Goal: Task Accomplishment & Management: Manage account settings

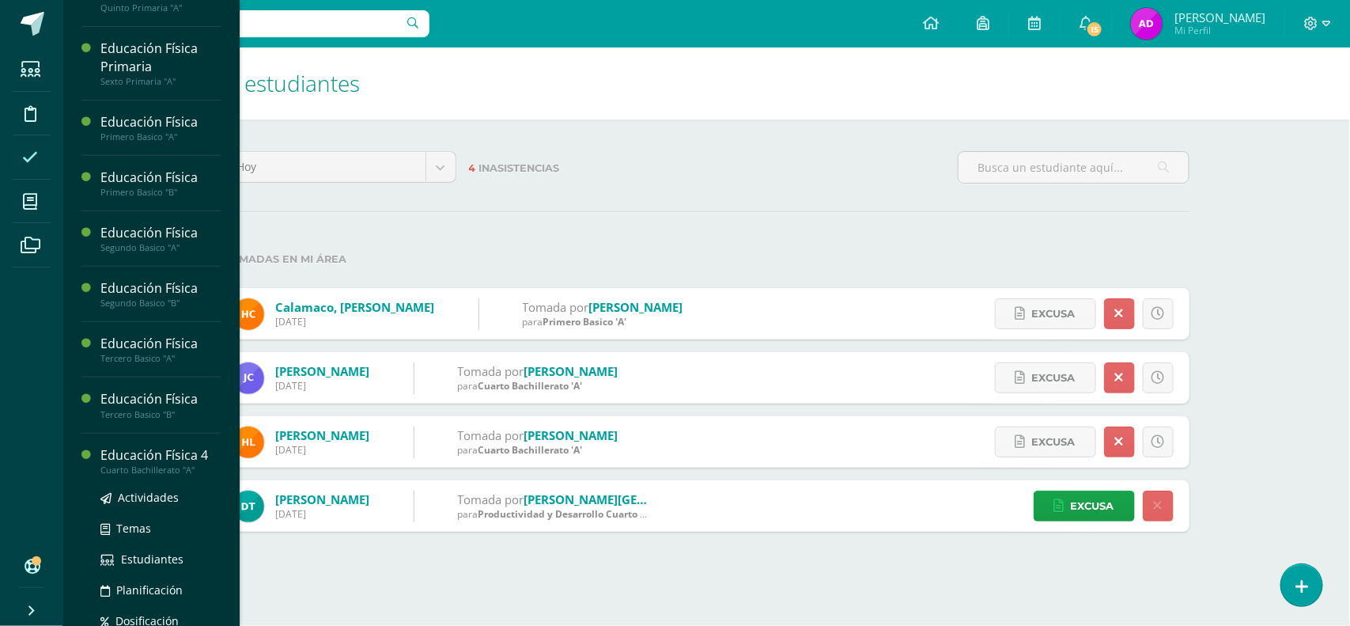
scroll to position [217, 0]
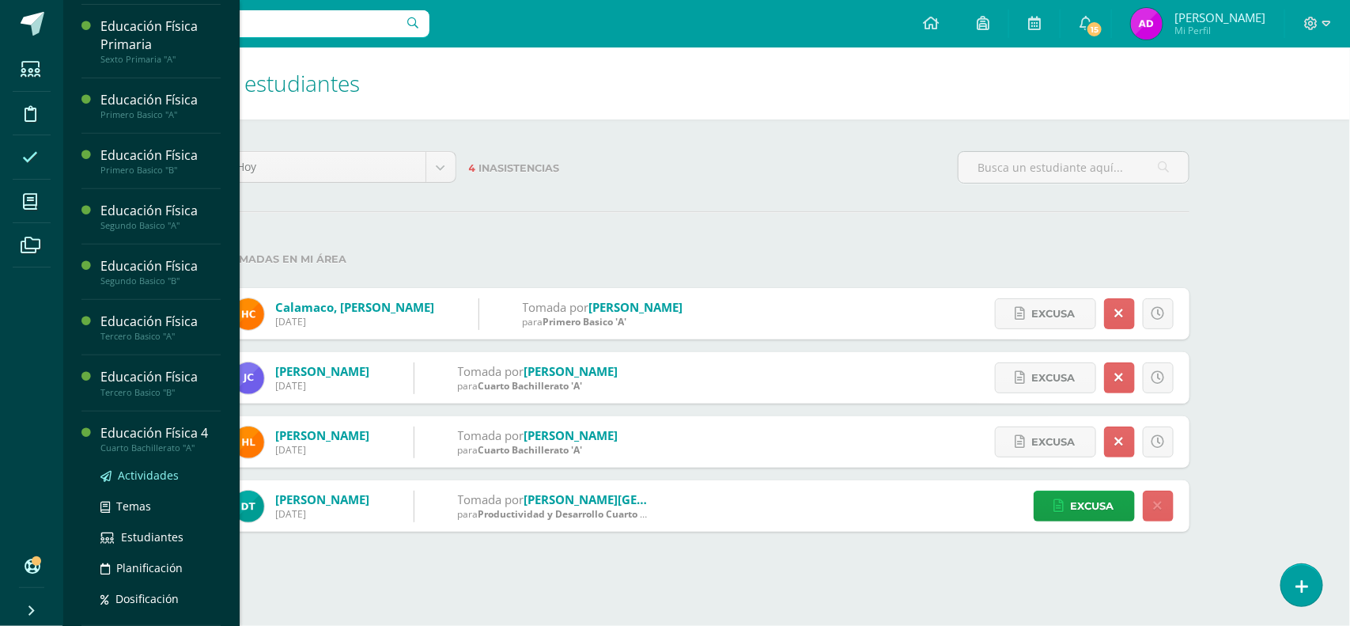
click at [147, 467] on link "Actividades" at bounding box center [160, 475] width 120 height 18
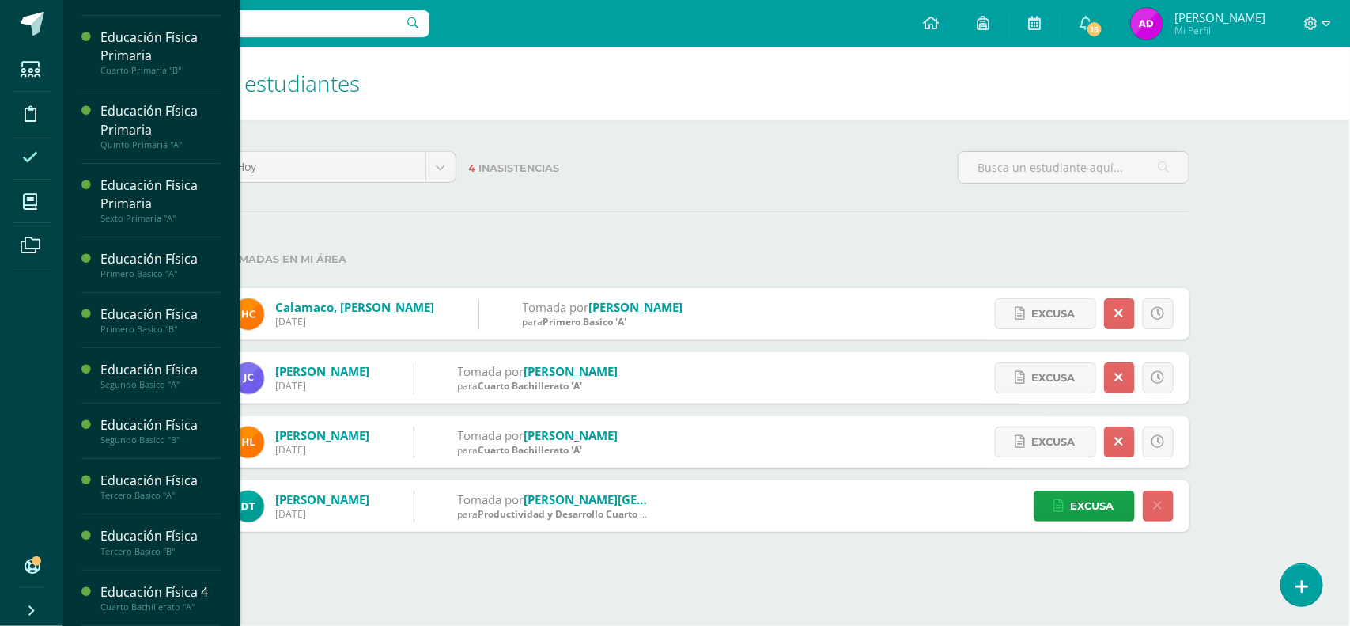
scroll to position [59, 0]
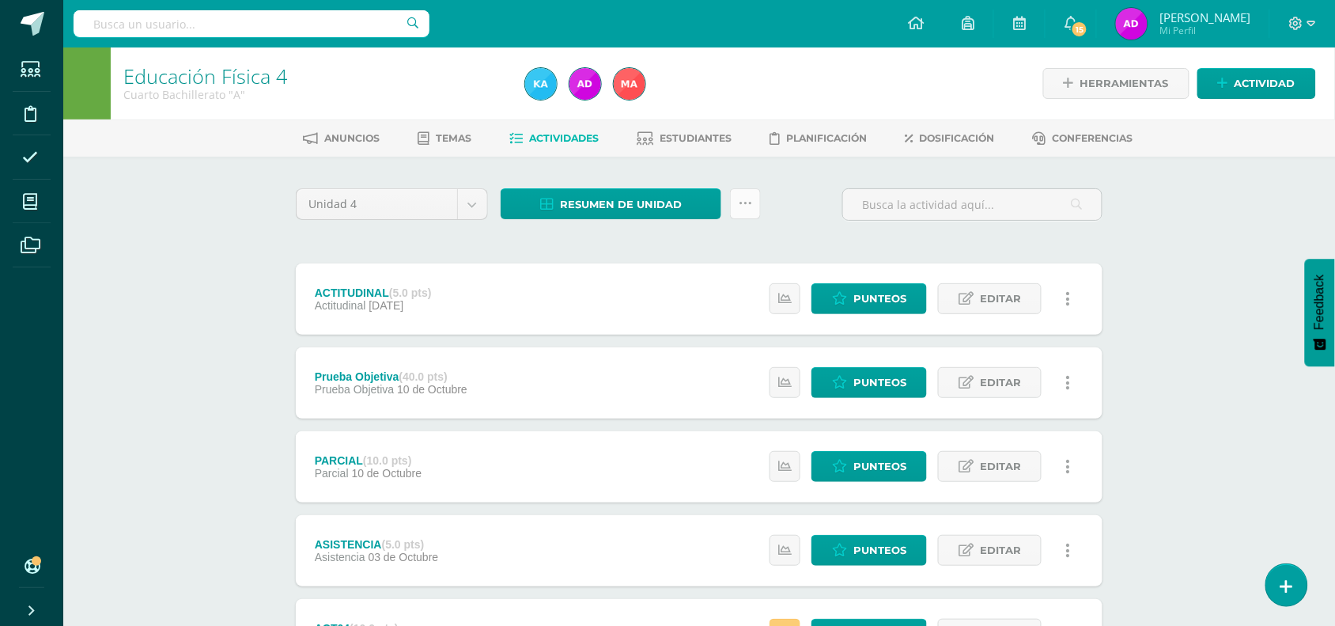
click at [742, 197] on icon at bounding box center [745, 203] width 13 height 13
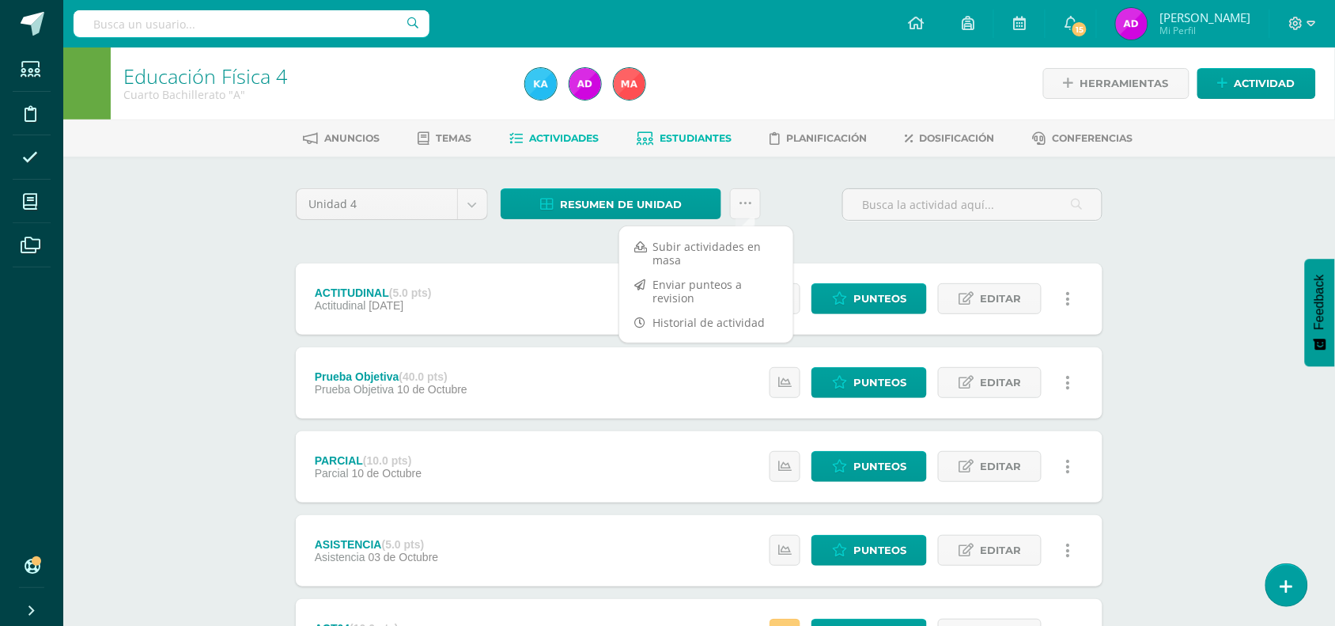
click at [706, 143] on link "Estudiantes" at bounding box center [684, 138] width 95 height 25
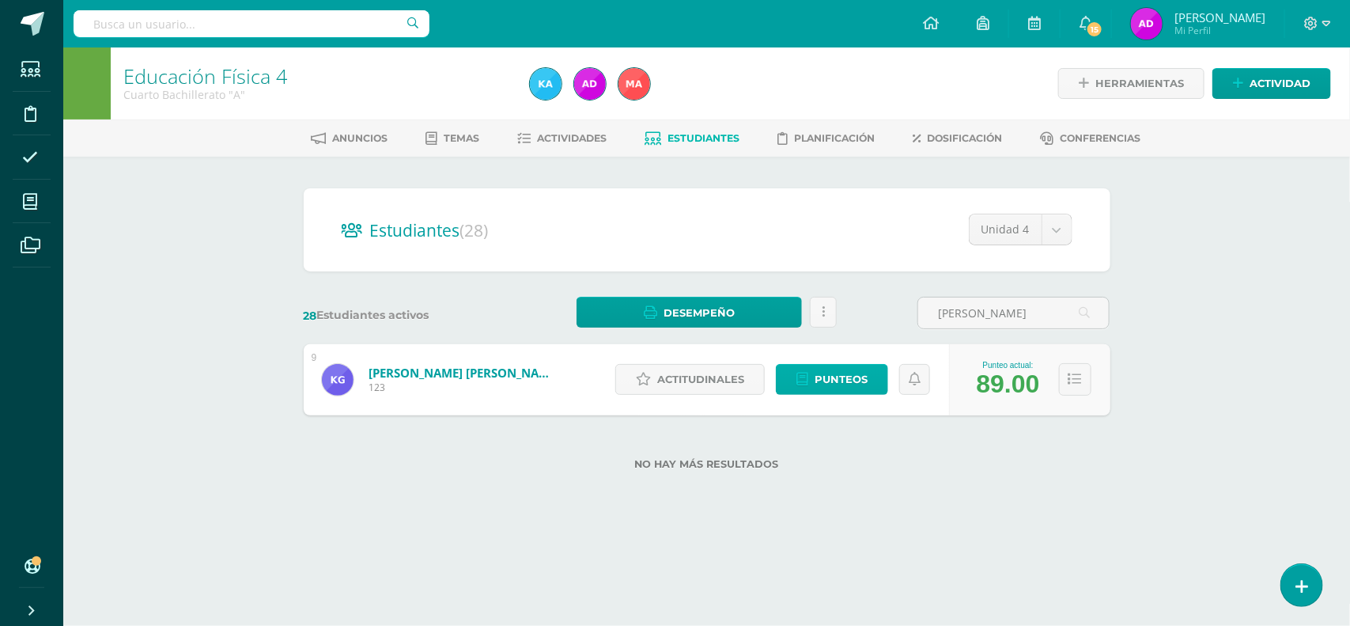
type input "alejandra"
click at [817, 388] on span "Punteos" at bounding box center [841, 379] width 53 height 29
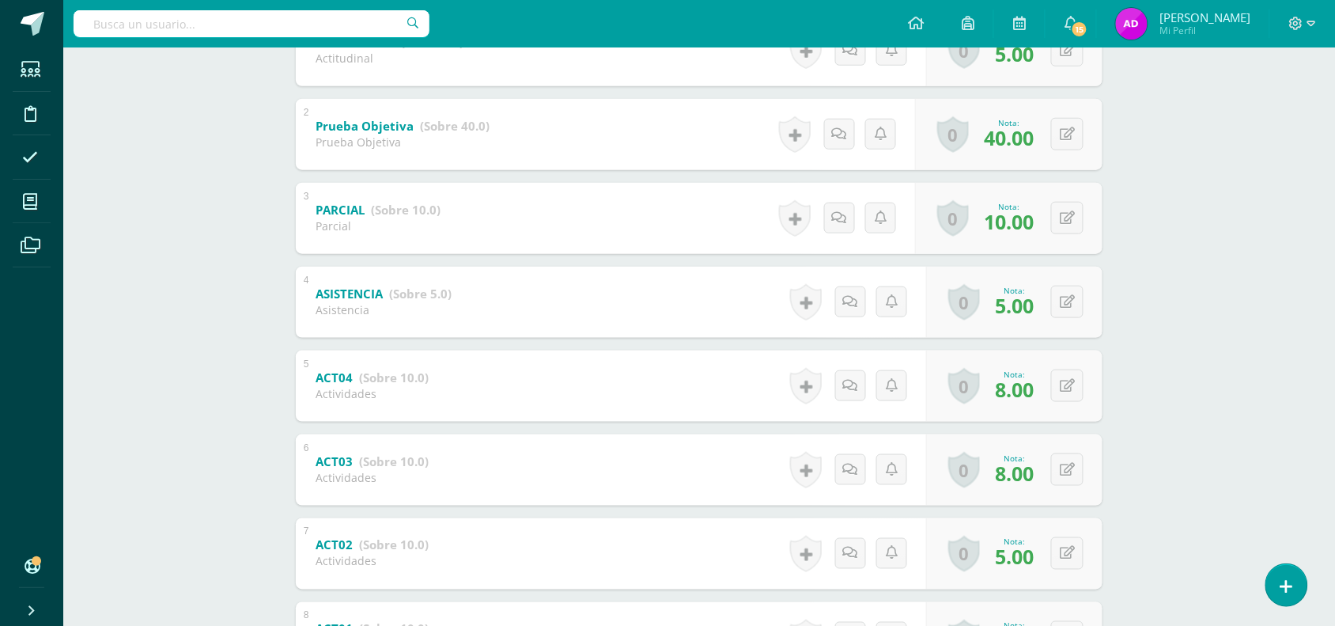
scroll to position [531, 0]
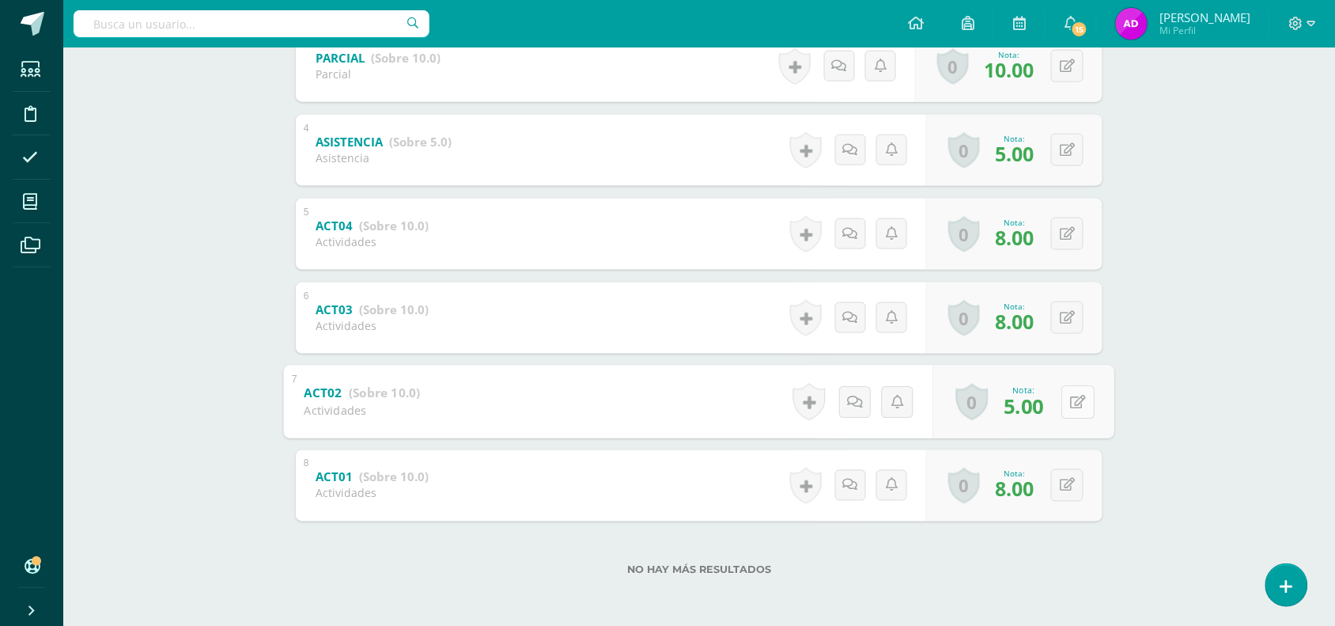
click at [1061, 403] on button at bounding box center [1077, 401] width 33 height 33
type input "6"
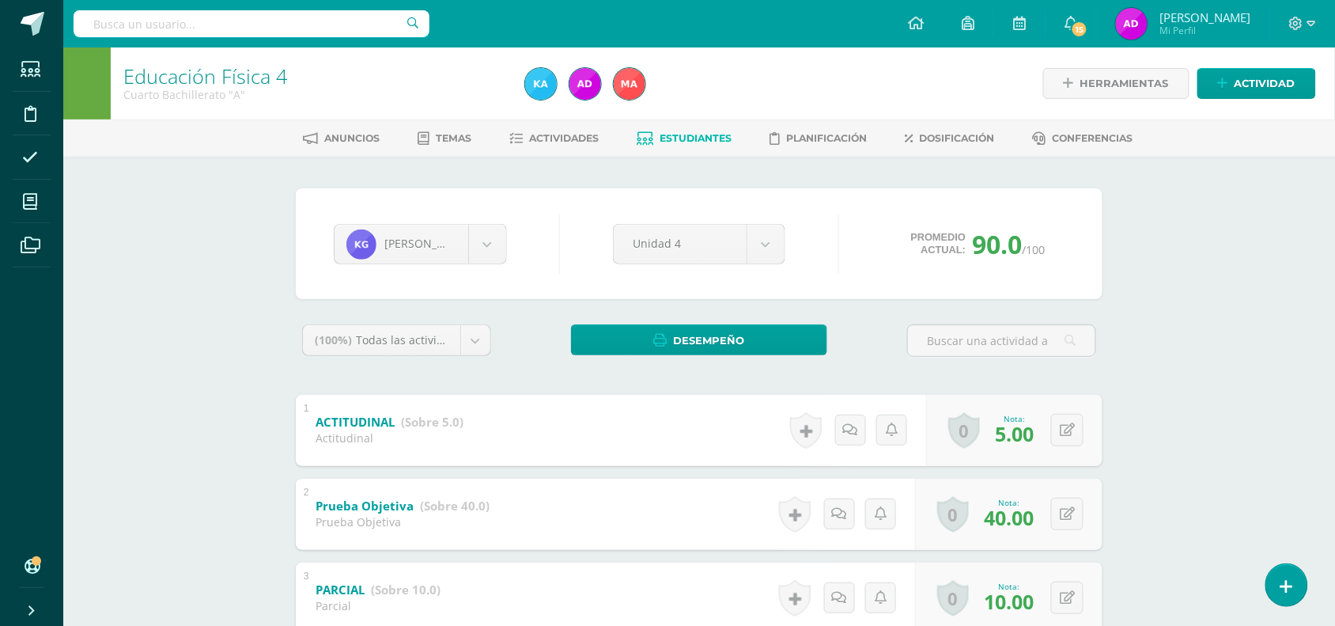
scroll to position [1, 0]
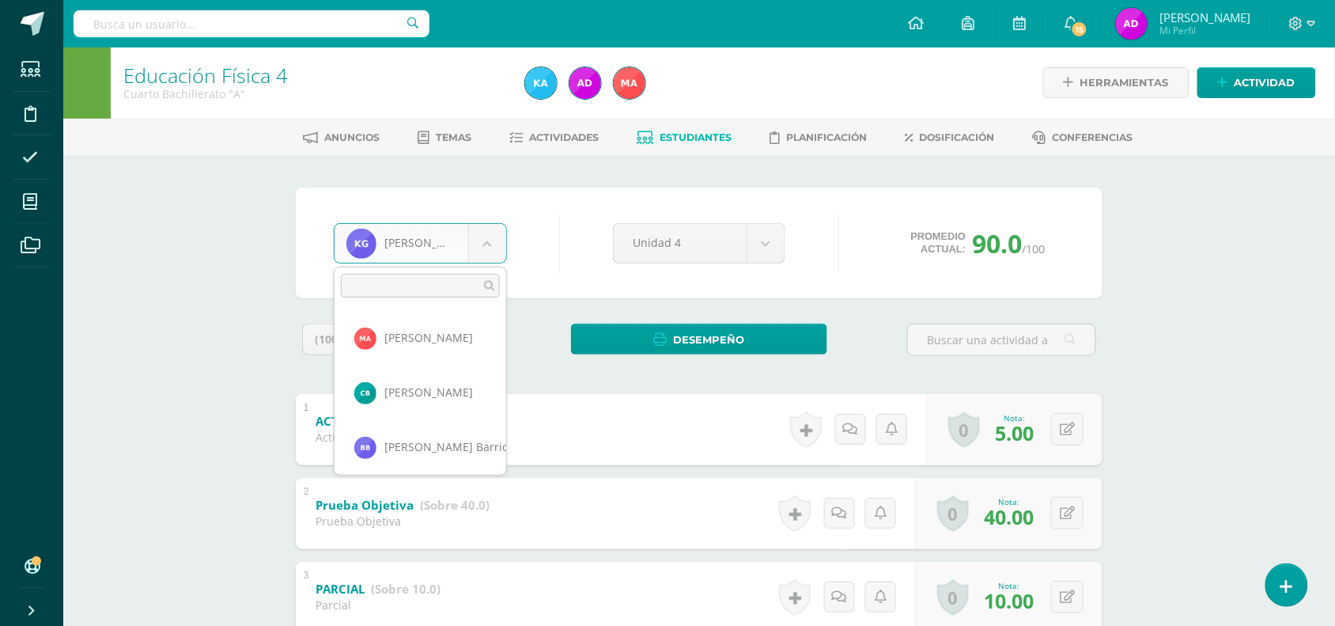
click at [491, 244] on body "Estudiantes Disciplina Asistencia Mis cursos Archivos Soporte Ayuda Reportar un…" at bounding box center [667, 578] width 1335 height 1158
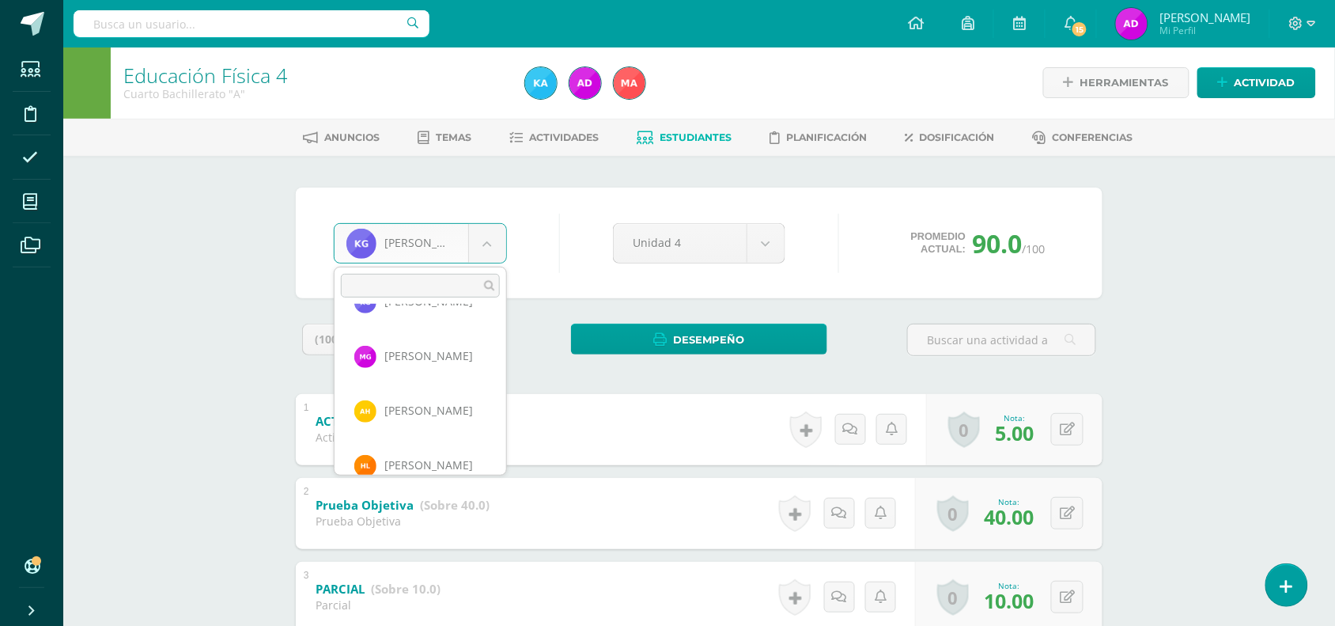
scroll to position [475, 0]
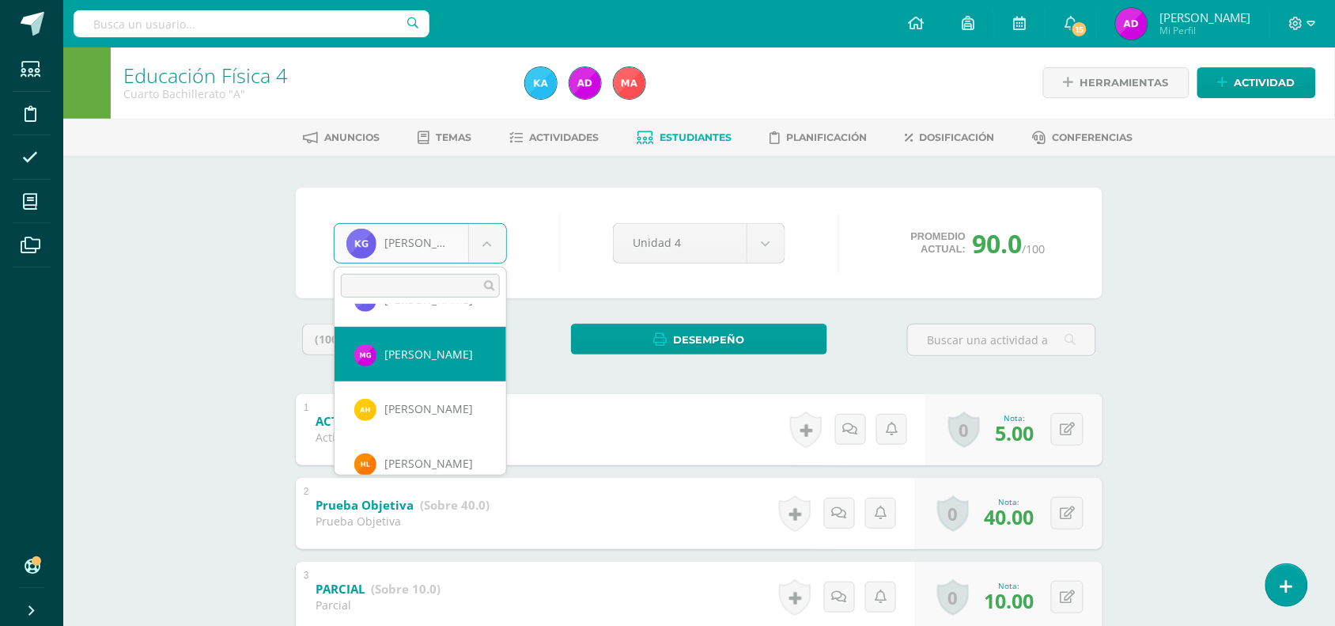
select select "1533"
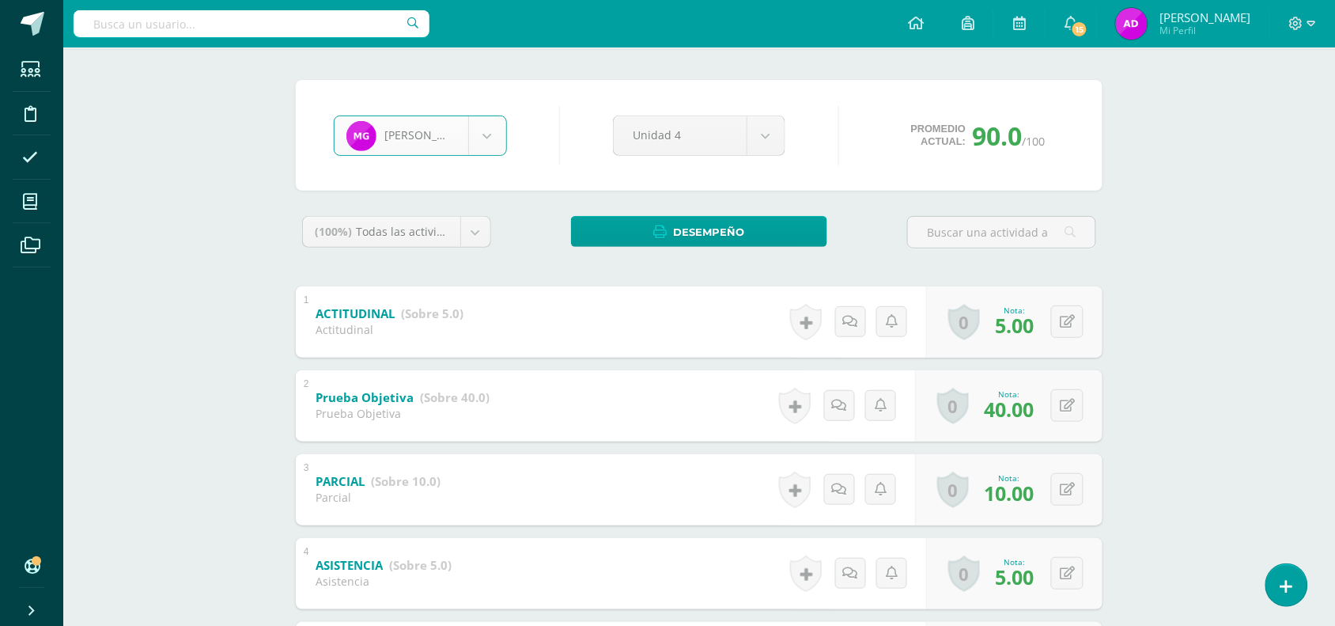
scroll to position [0, 0]
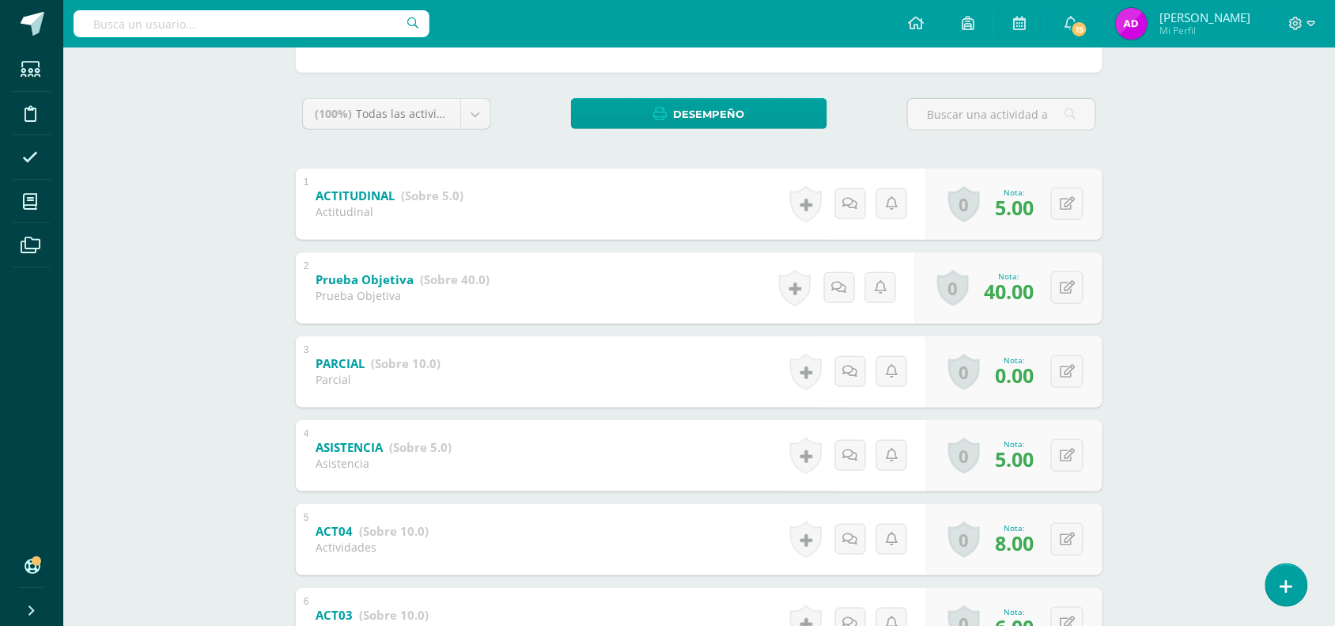
scroll to position [225, 0]
click at [1060, 376] on button at bounding box center [1067, 372] width 32 height 32
type input "6"
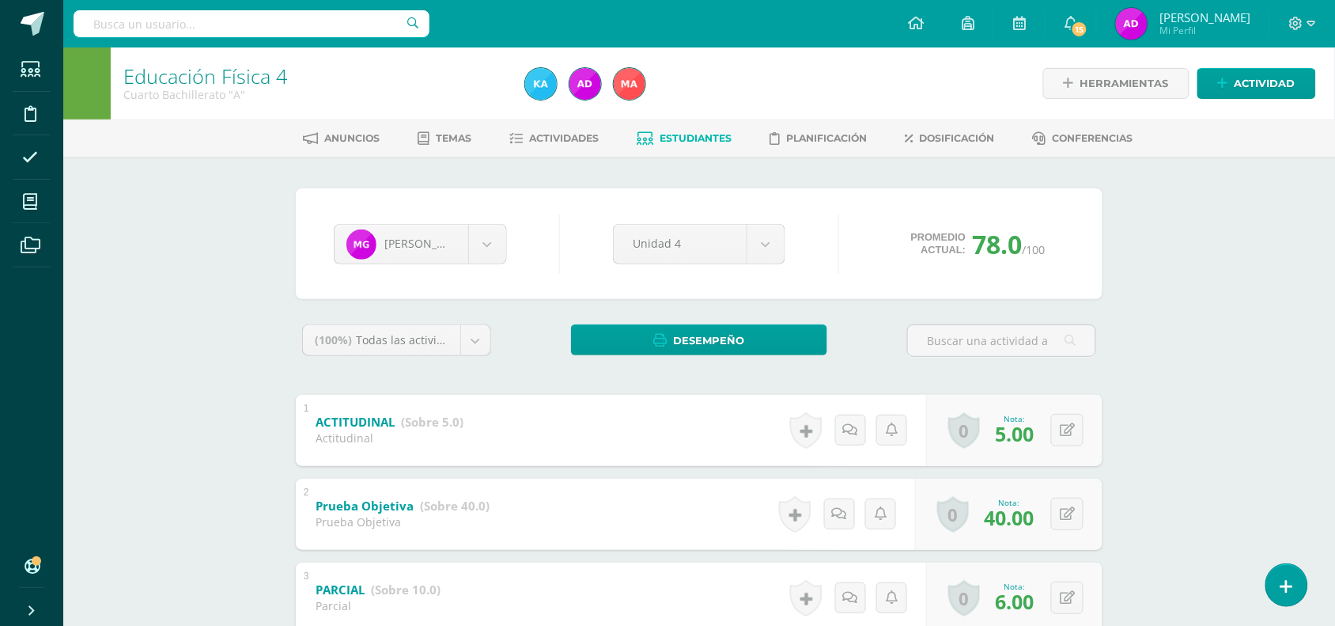
scroll to position [1, 0]
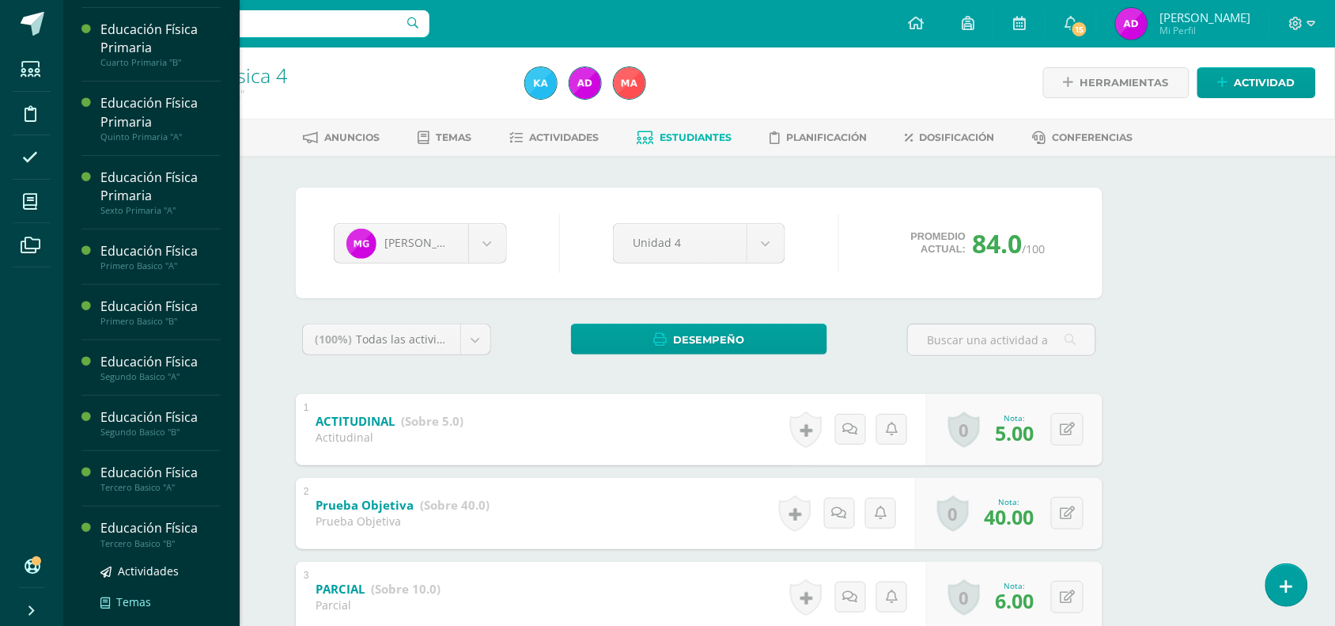
scroll to position [136, 0]
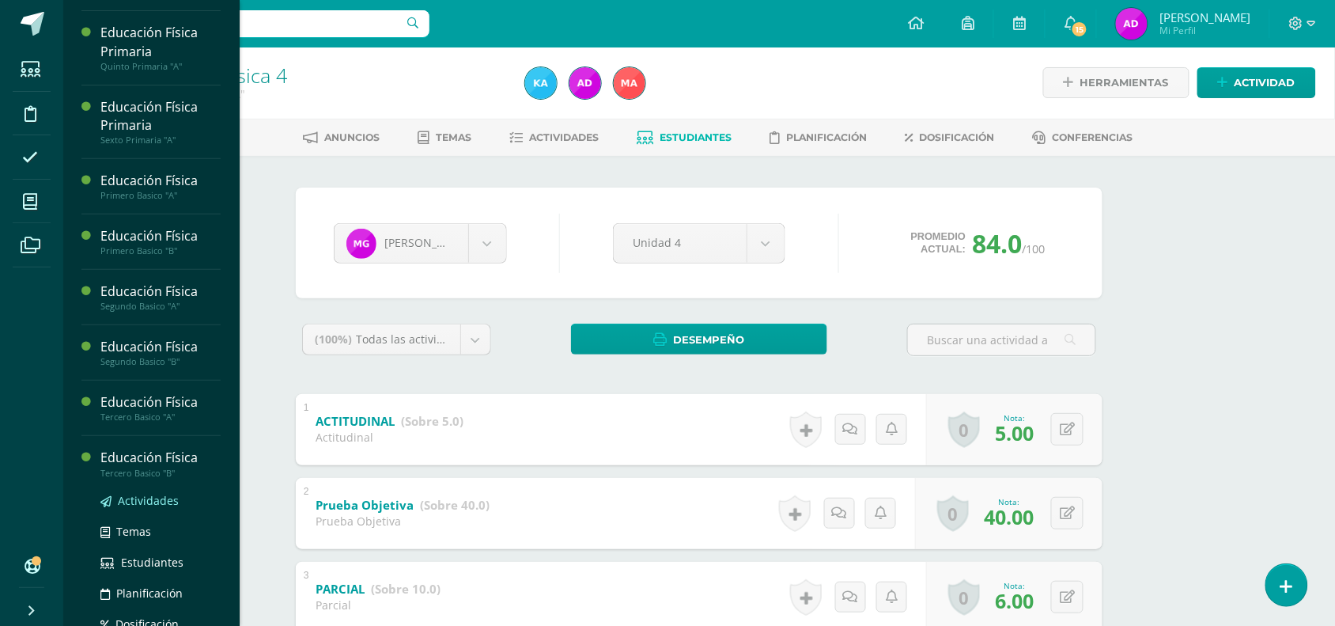
click at [164, 509] on link "Actividades" at bounding box center [160, 500] width 120 height 18
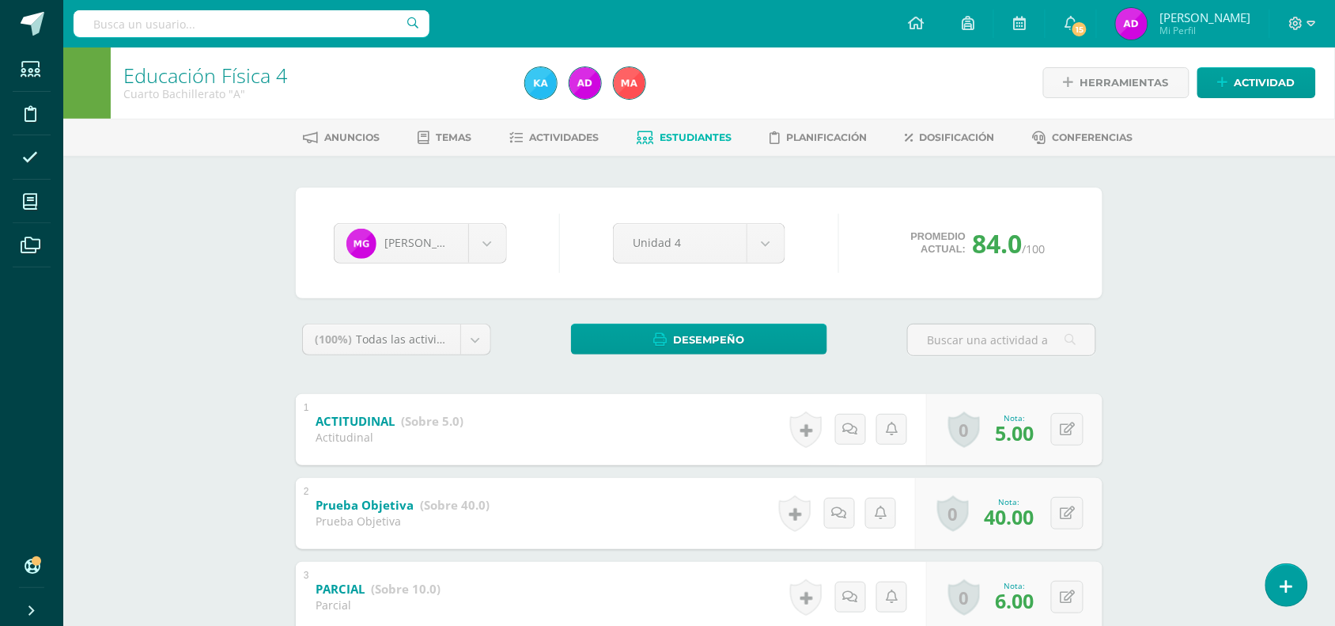
scroll to position [59, 0]
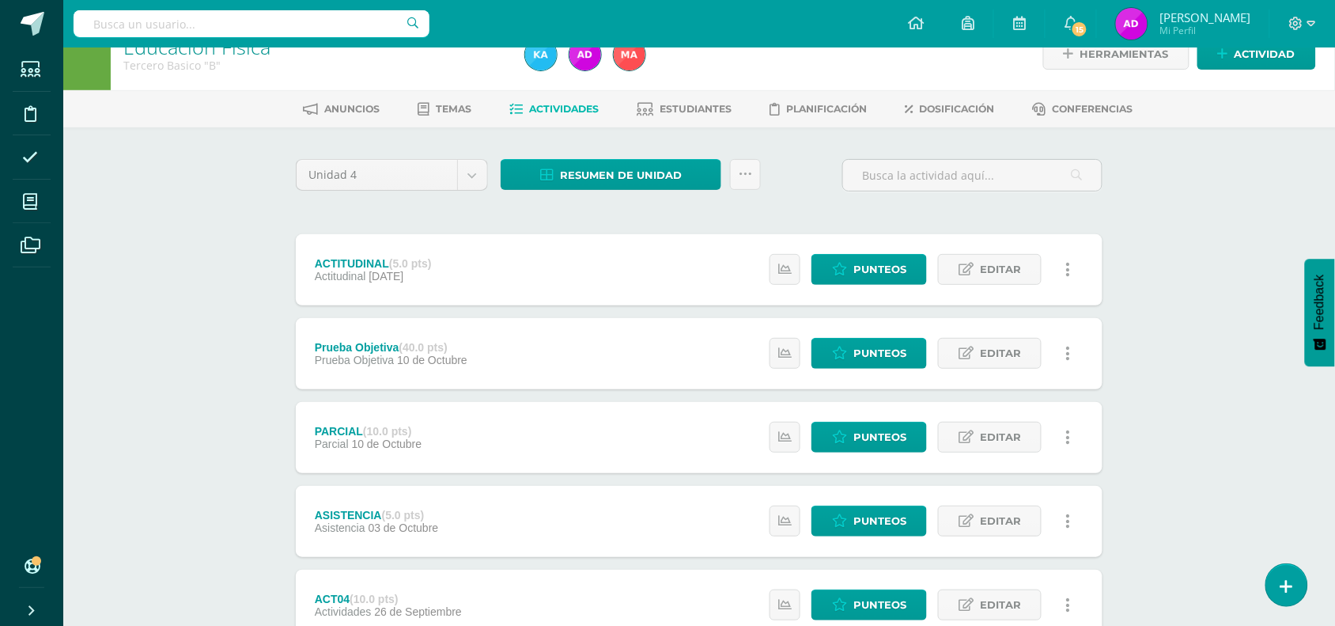
scroll to position [30, 0]
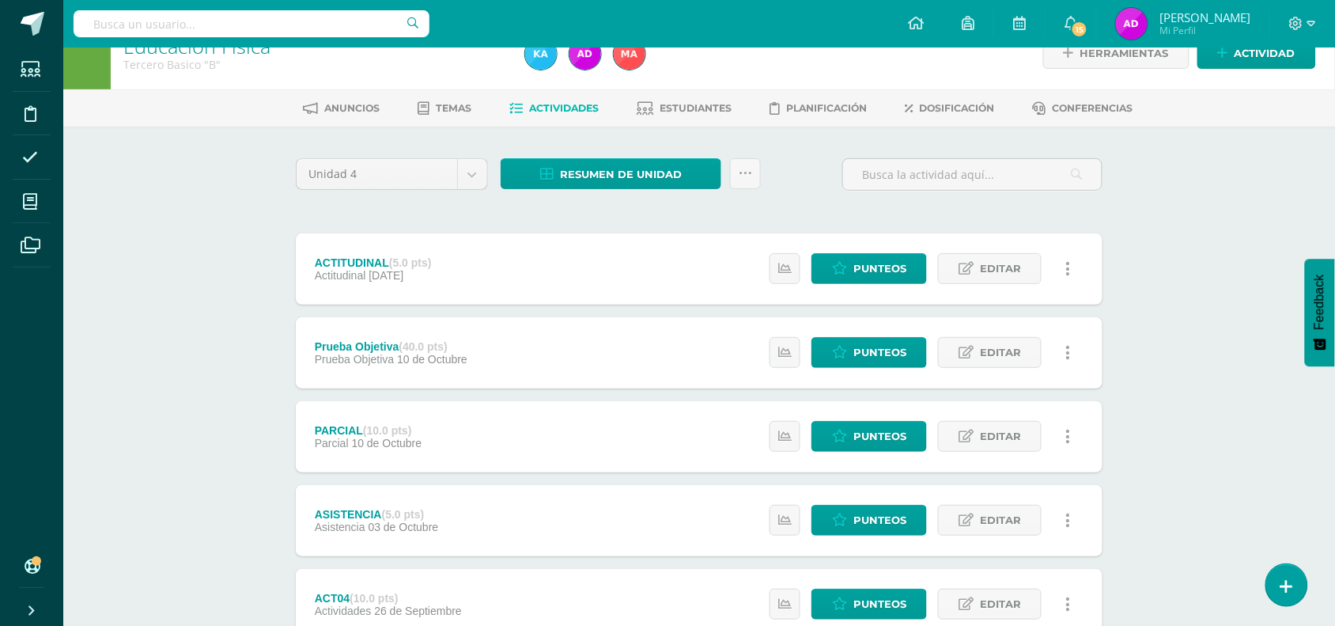
click at [930, 625] on div "Estatus de Actividad: 0 Estudiantes sin calificar 0 Estudiantes con cero Media …" at bounding box center [924, 604] width 357 height 71
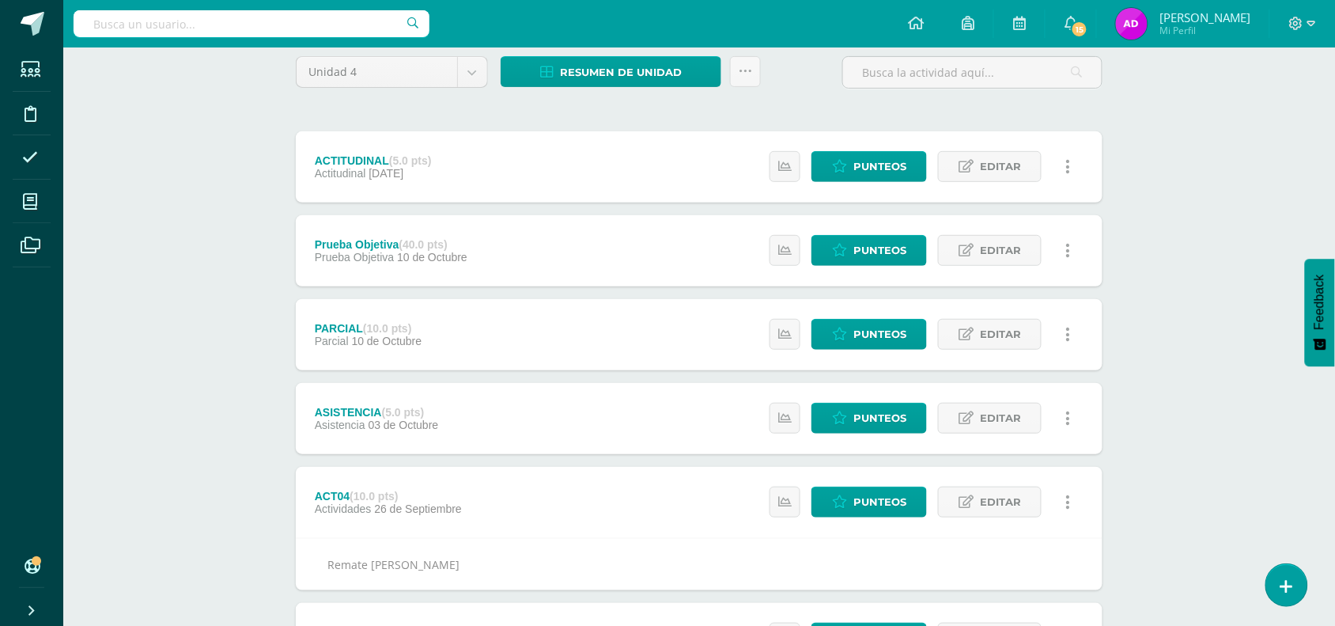
scroll to position [58, 0]
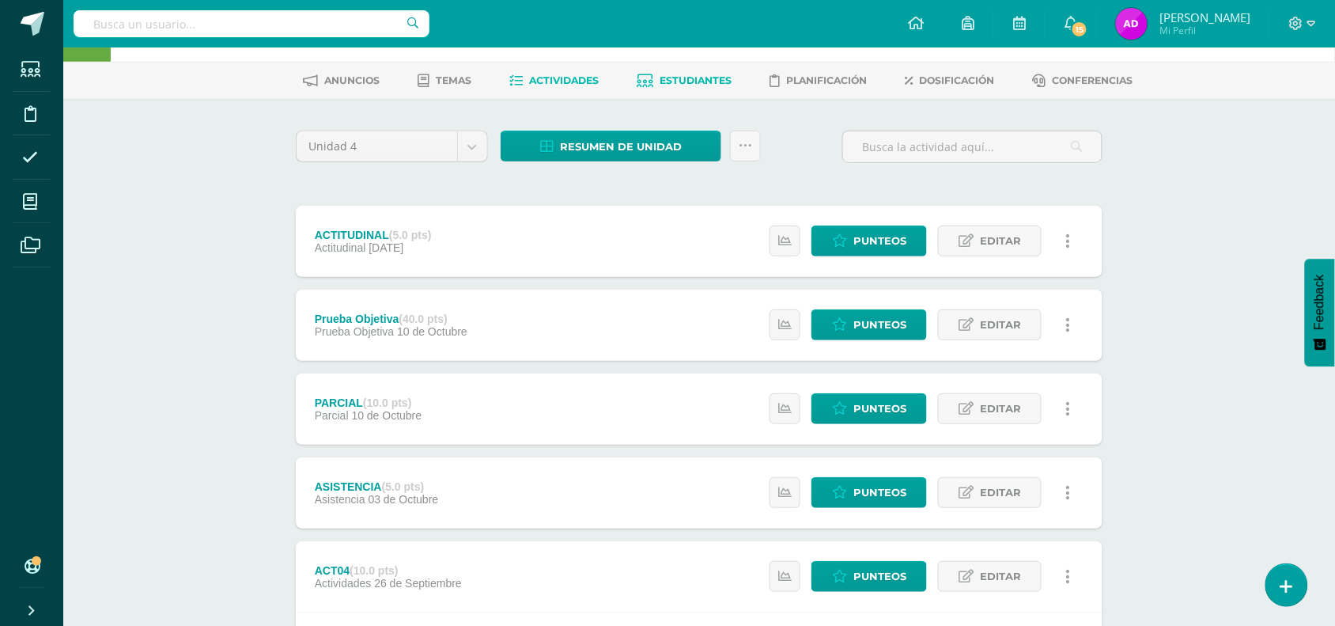
click at [654, 89] on link "Estudiantes" at bounding box center [684, 80] width 95 height 25
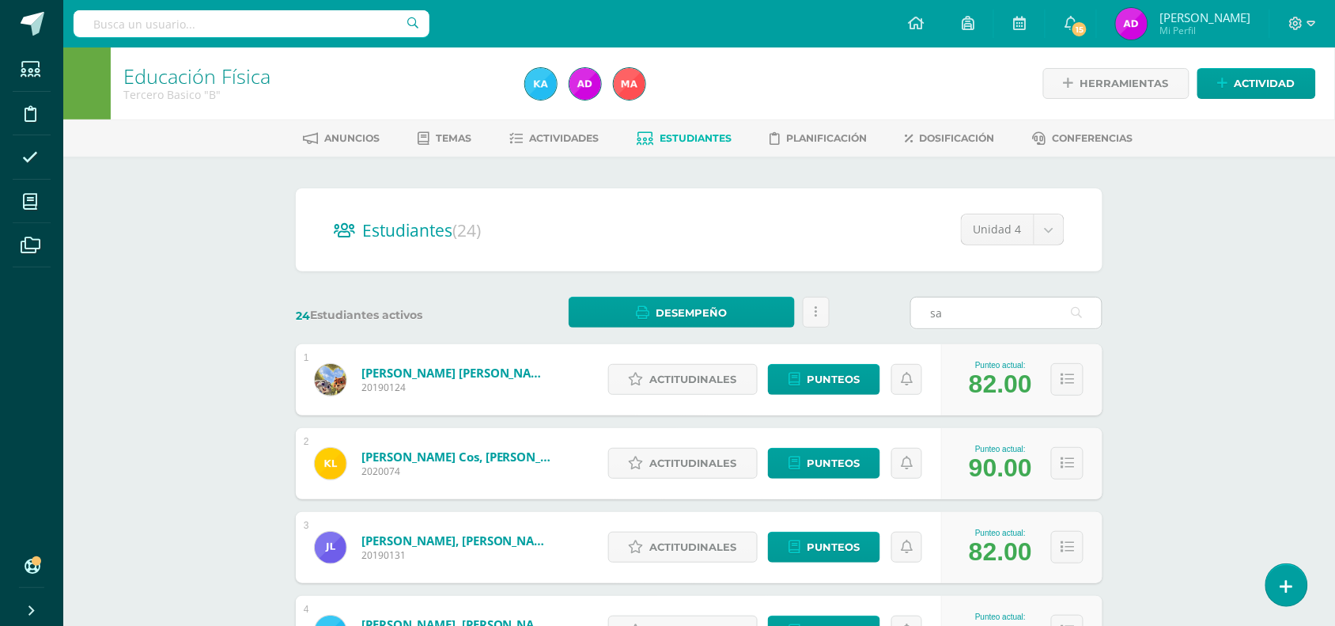
type input "s"
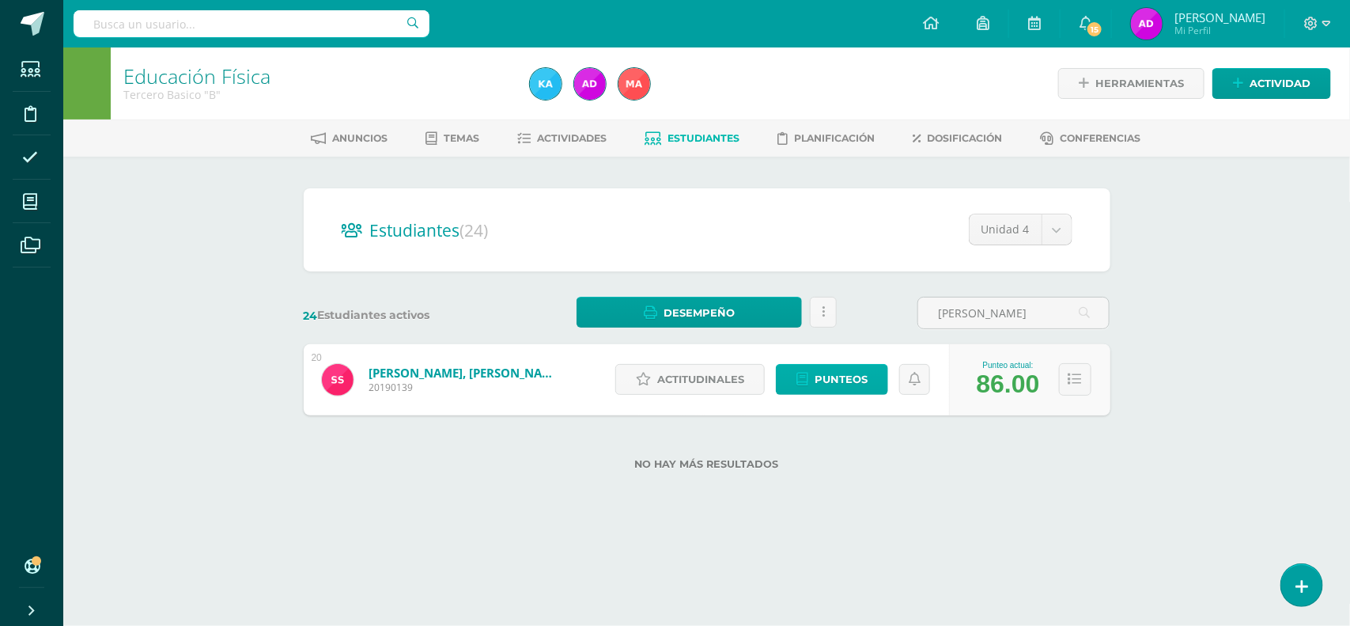
type input "[PERSON_NAME]"
click at [820, 377] on span "Punteos" at bounding box center [841, 379] width 53 height 29
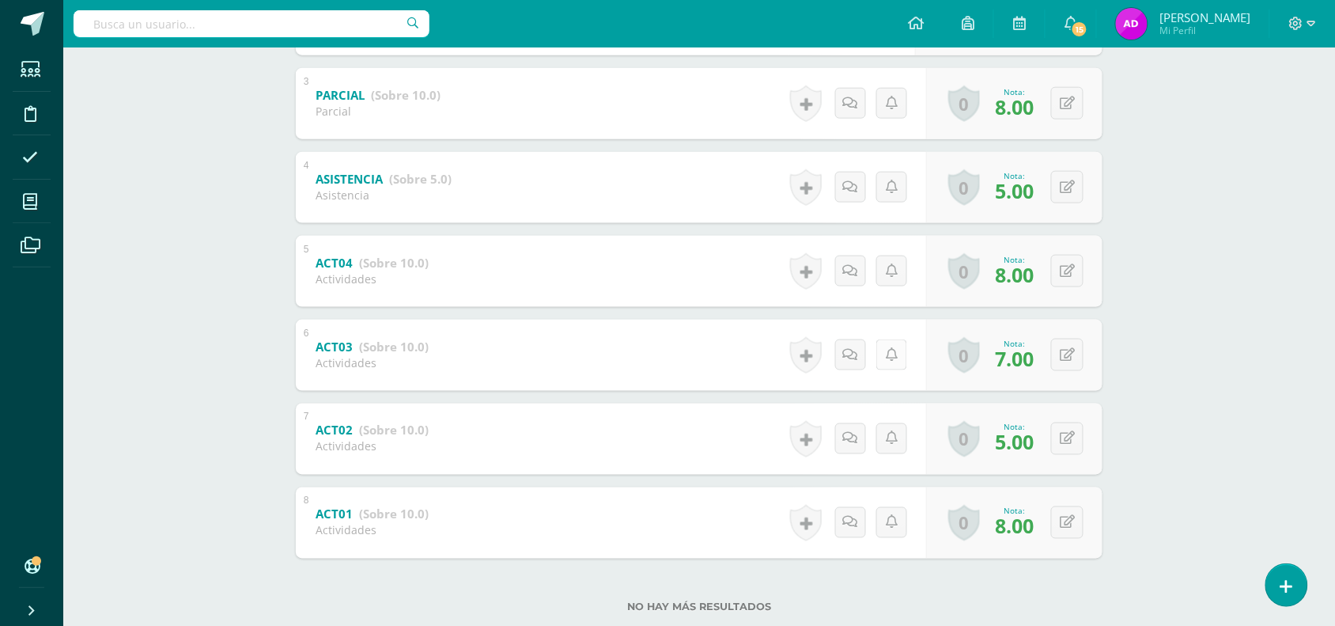
scroll to position [515, 0]
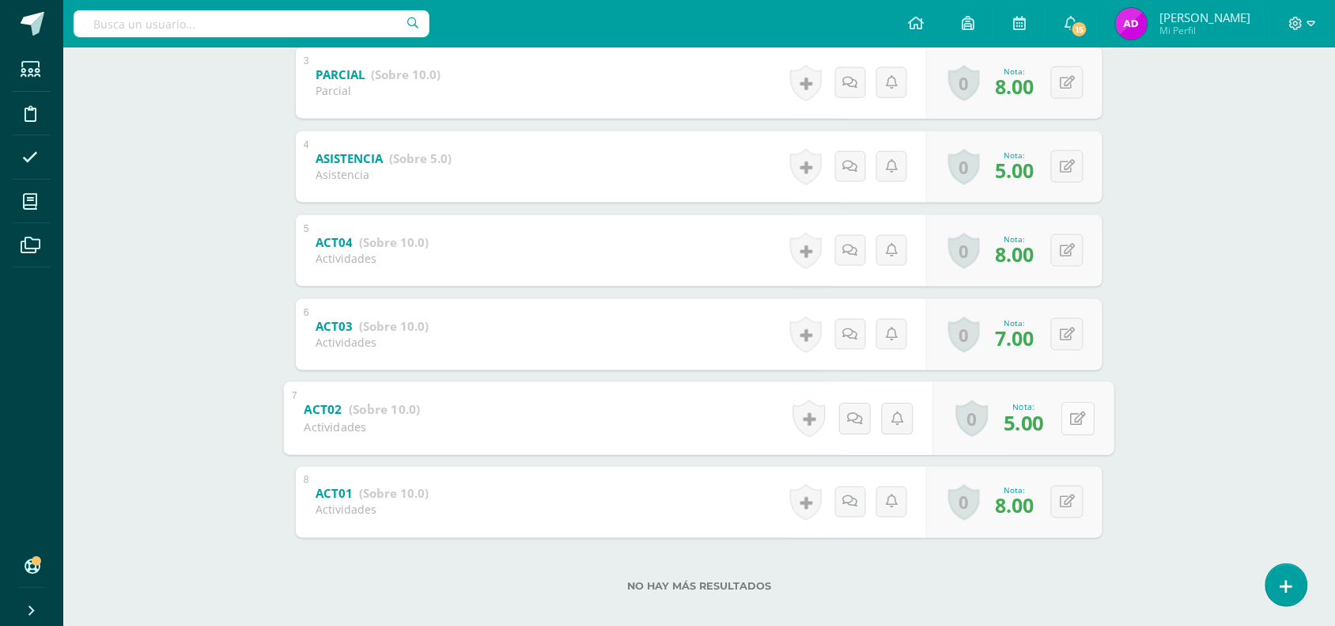
click at [1068, 411] on button at bounding box center [1077, 418] width 33 height 33
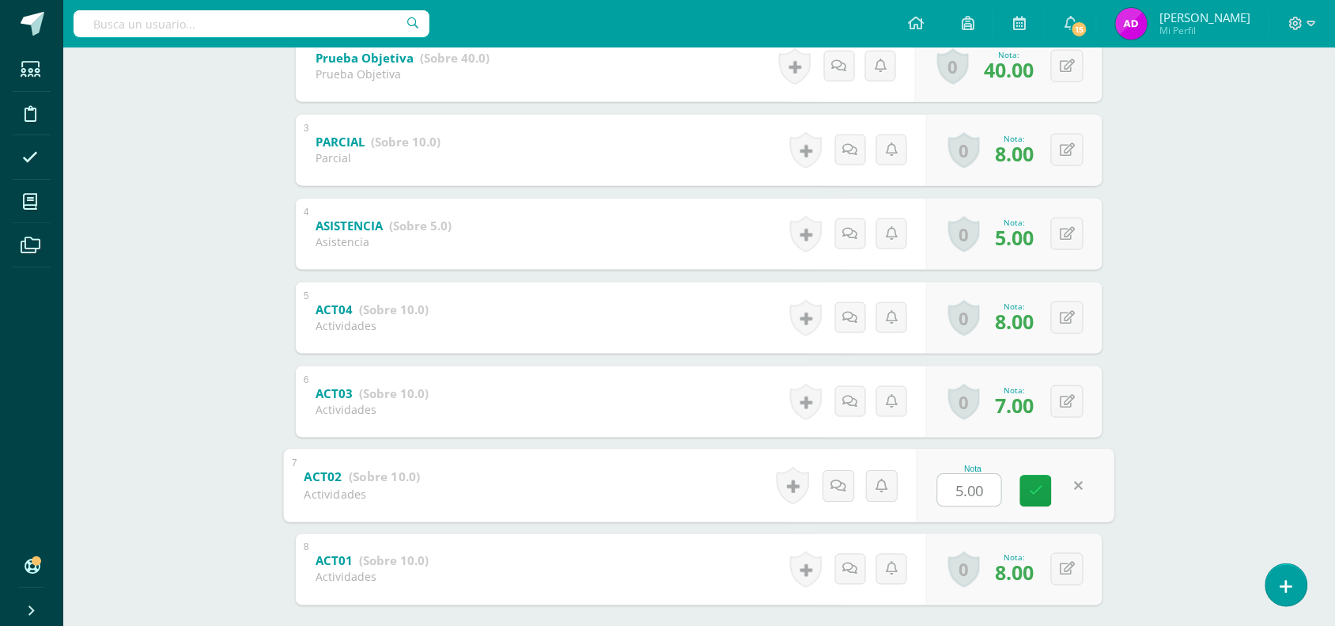
scroll to position [449, 0]
type input "8"
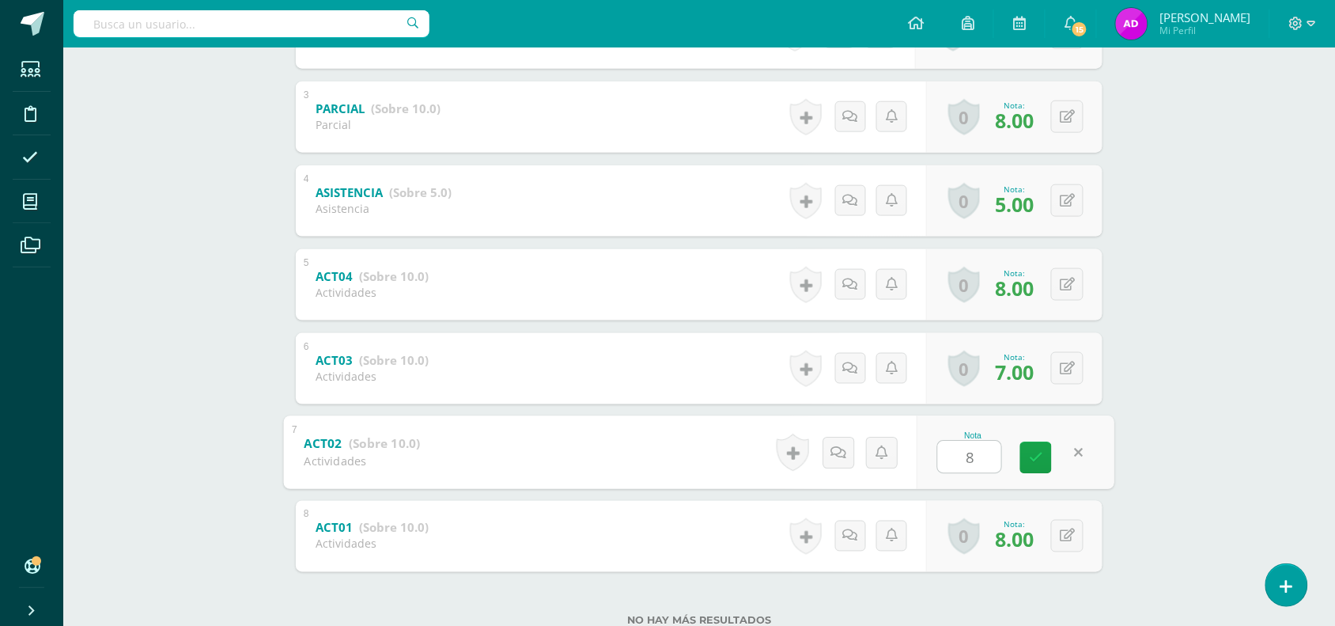
scroll to position [485, 0]
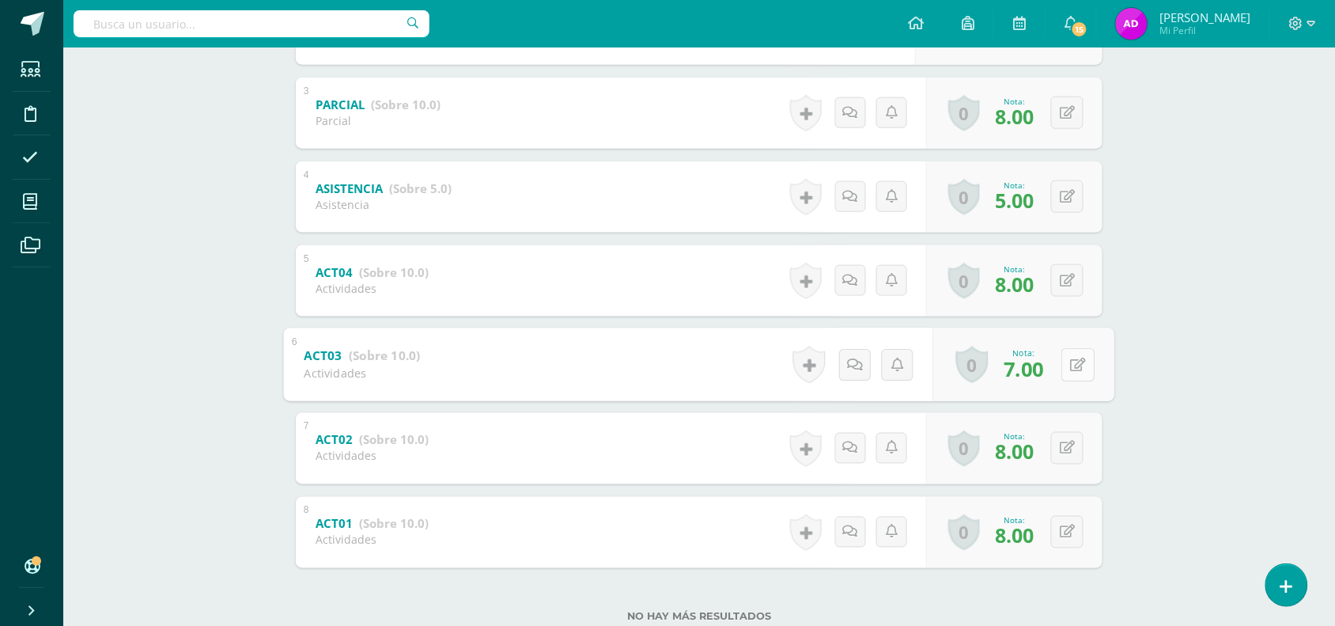
click at [1066, 362] on button at bounding box center [1077, 364] width 33 height 33
type input "9"
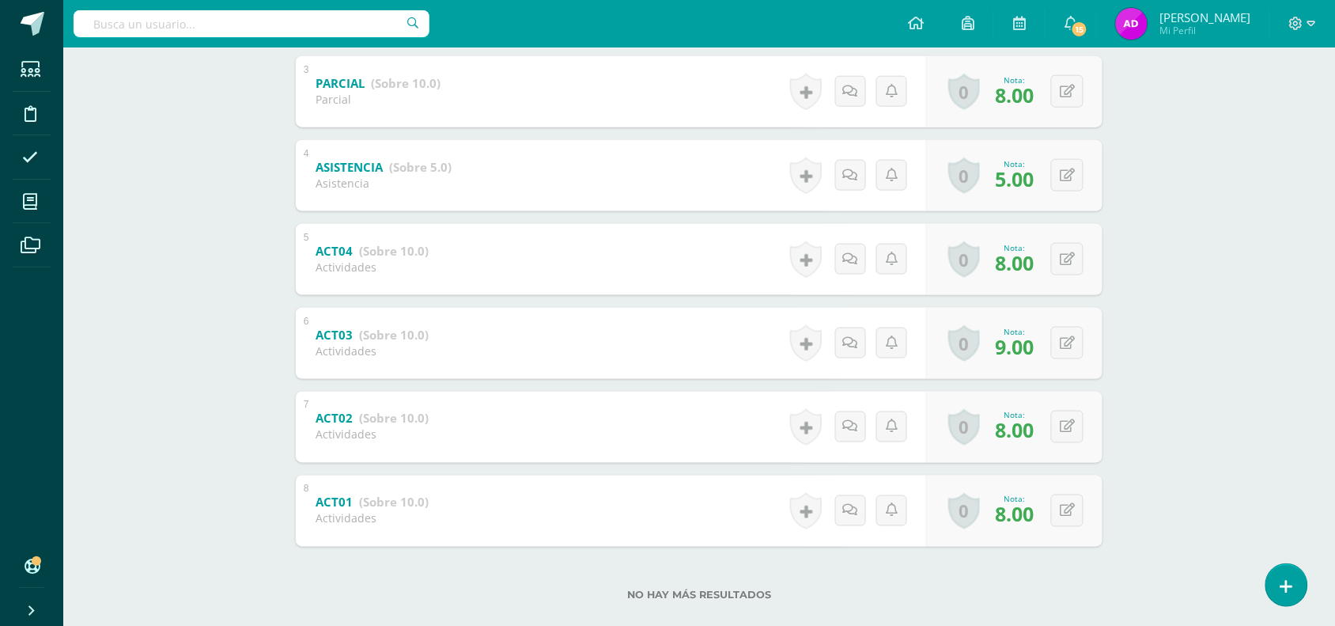
scroll to position [512, 0]
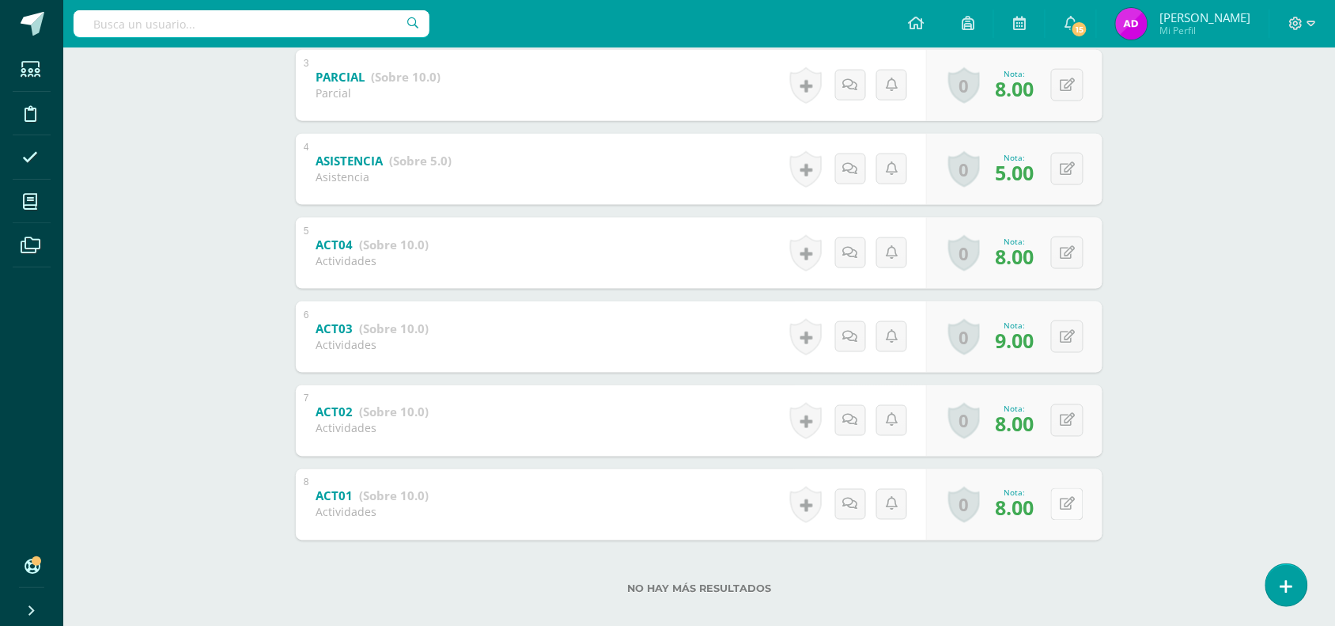
click at [1073, 501] on icon at bounding box center [1067, 503] width 15 height 13
type input "9"
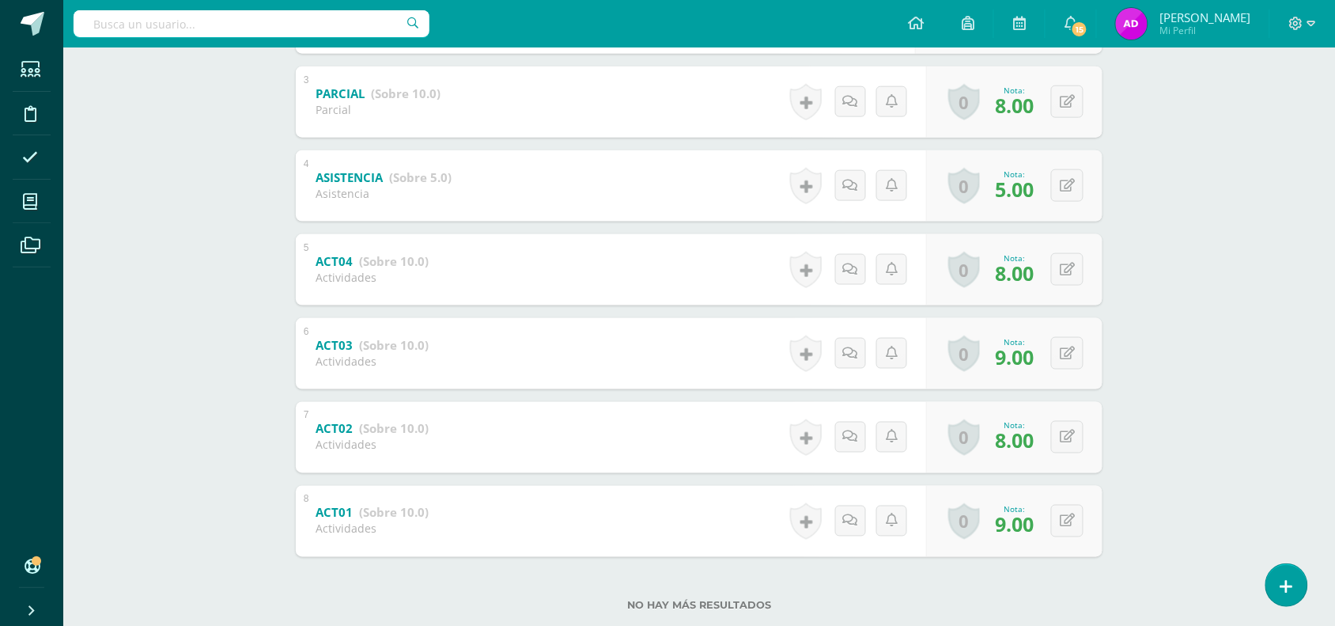
scroll to position [0, 0]
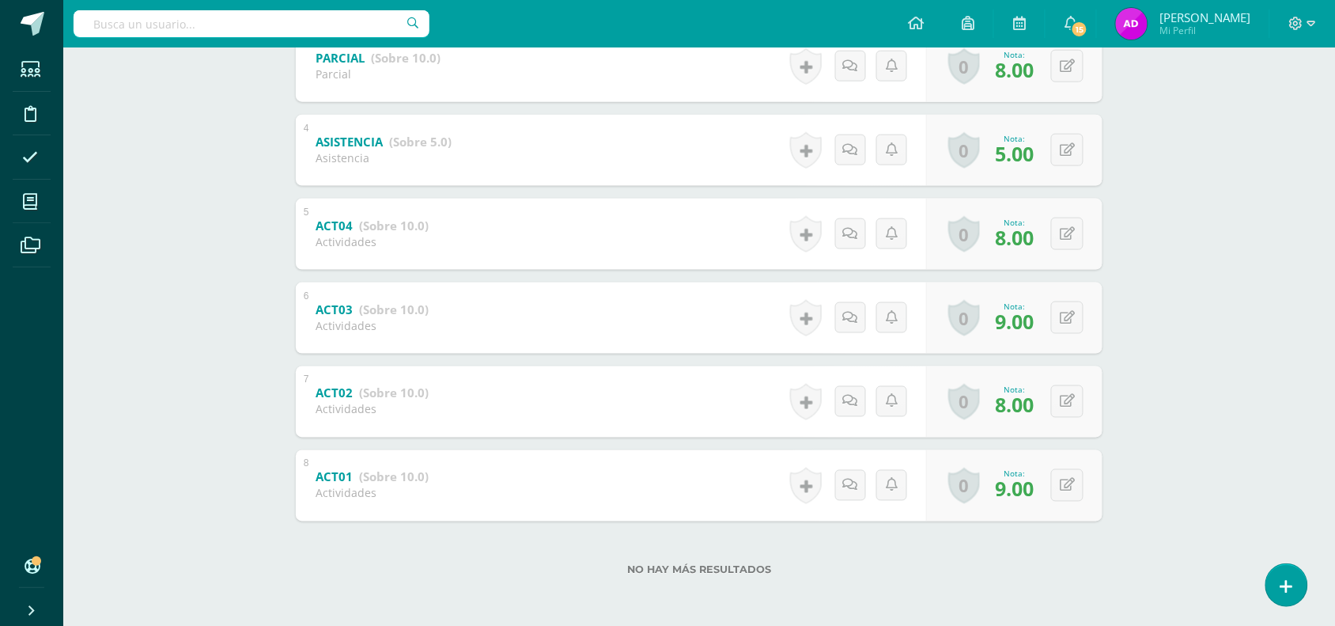
scroll to position [531, 0]
click at [1053, 403] on div "0 Logros Logros obtenidos Aún no hay logros agregados Nota: 8.00" at bounding box center [1014, 402] width 176 height 71
click at [1066, 395] on button at bounding box center [1077, 402] width 33 height 33
type input "9"
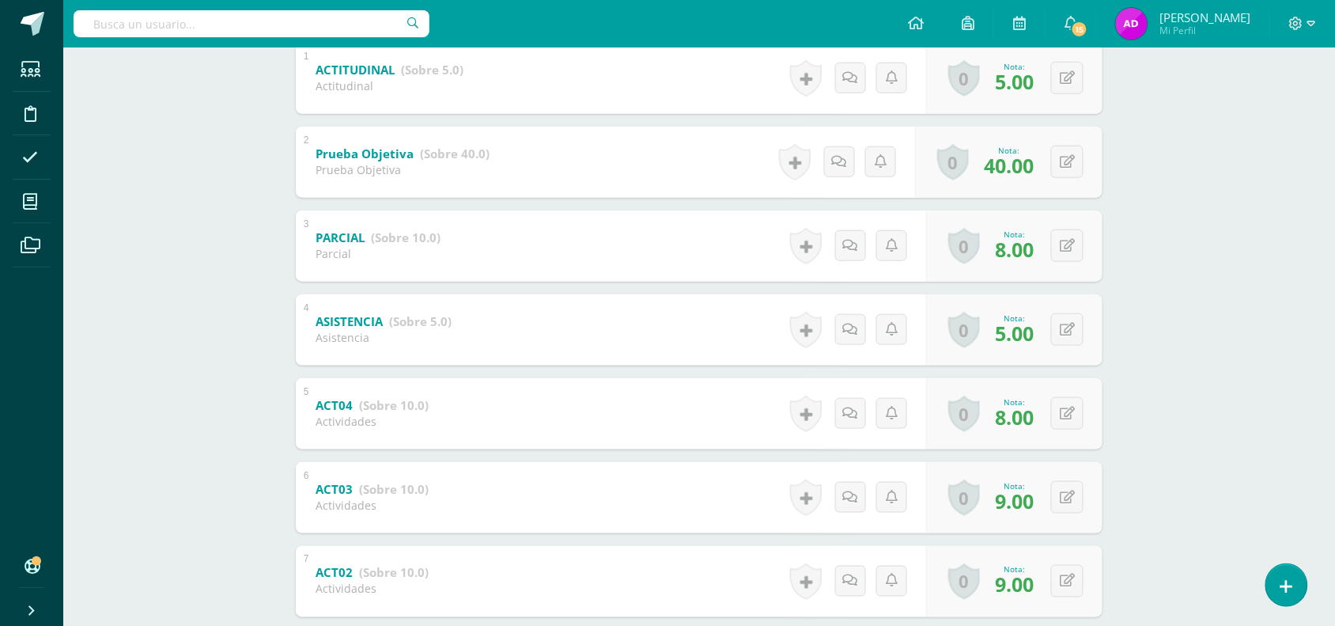
scroll to position [350, 0]
click at [1076, 410] on button at bounding box center [1067, 415] width 32 height 32
type input "9"
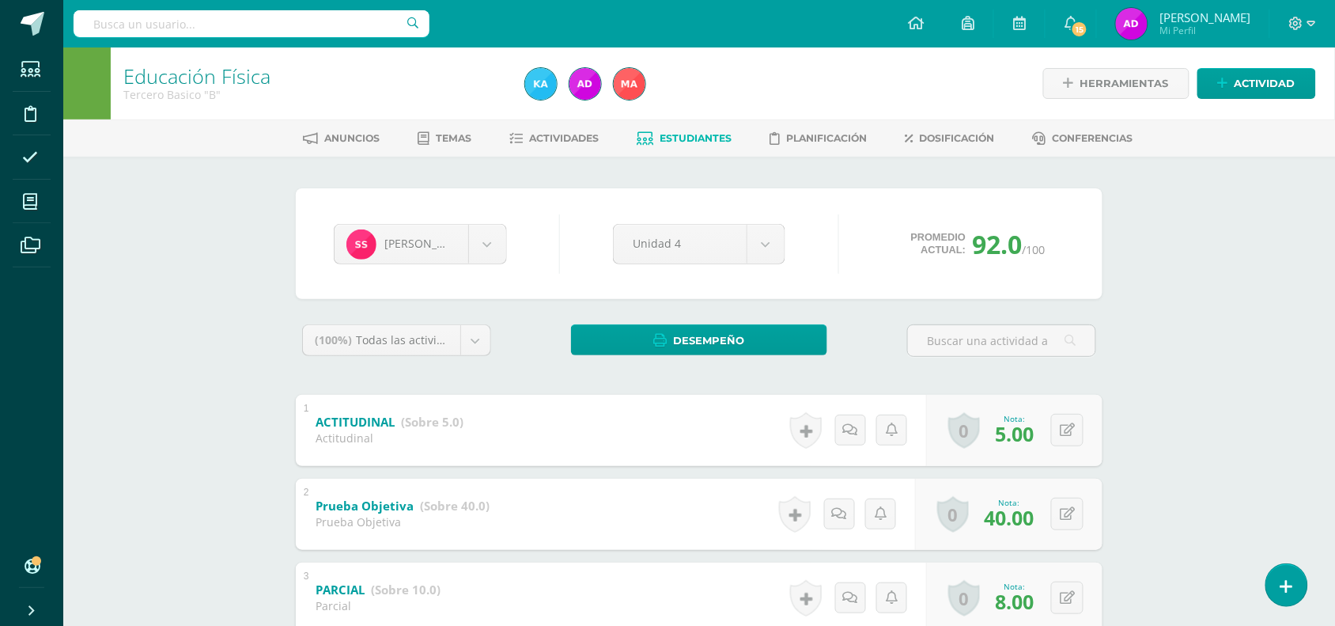
scroll to position [1, 0]
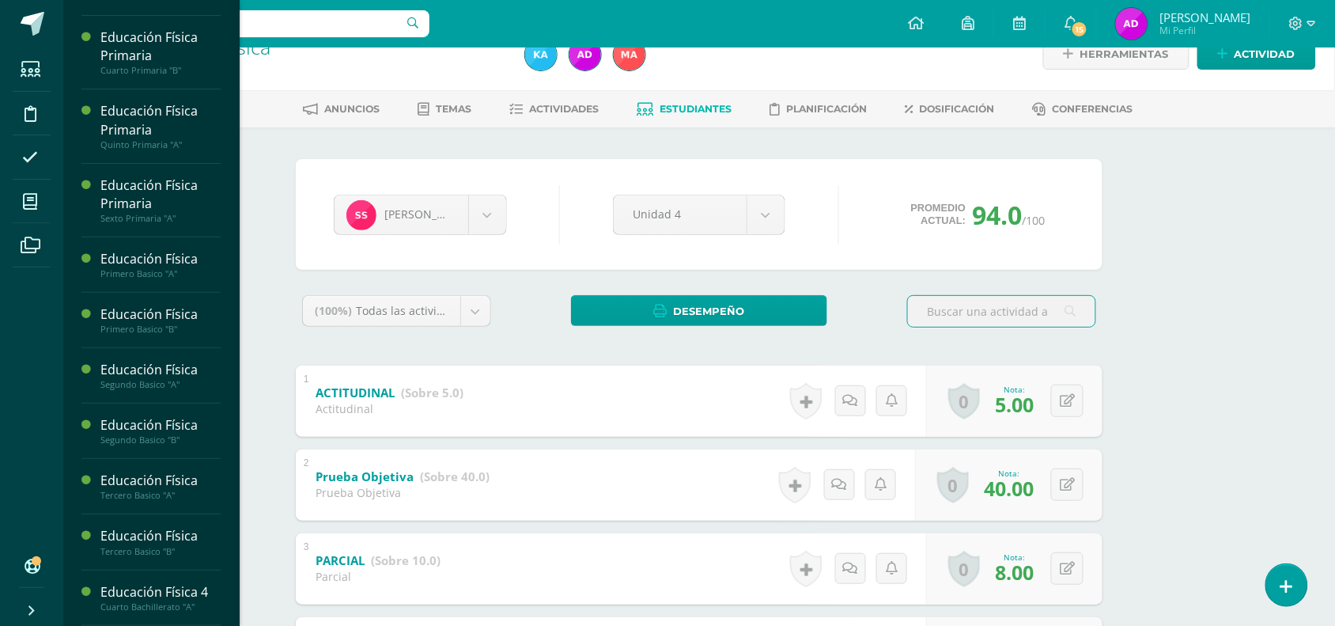
scroll to position [34, 0]
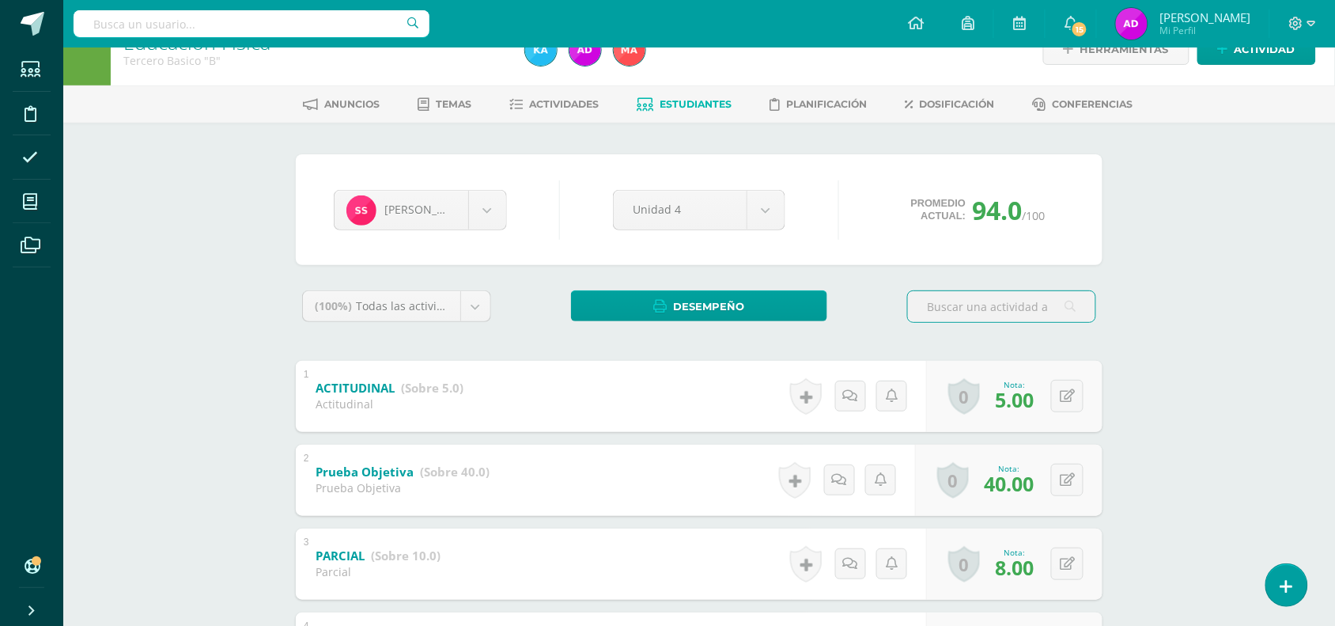
click at [267, 261] on div "[PERSON_NAME] [PERSON_NAME] [PERSON_NAME] Jeshua Lima [PERSON_NAME] [PERSON_NAM…" at bounding box center [699, 623] width 870 height 1001
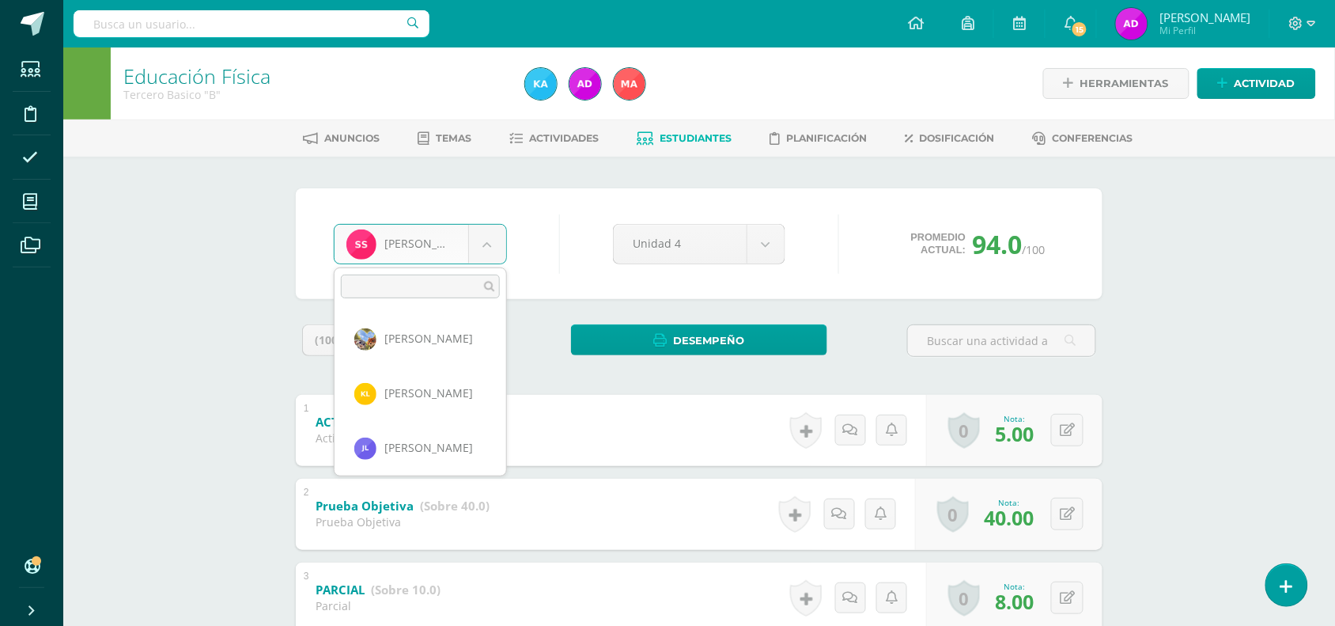
click at [471, 230] on body "Estudiantes Disciplina Asistencia Mis cursos Archivos Soporte Ayuda Reportar un…" at bounding box center [667, 579] width 1335 height 1158
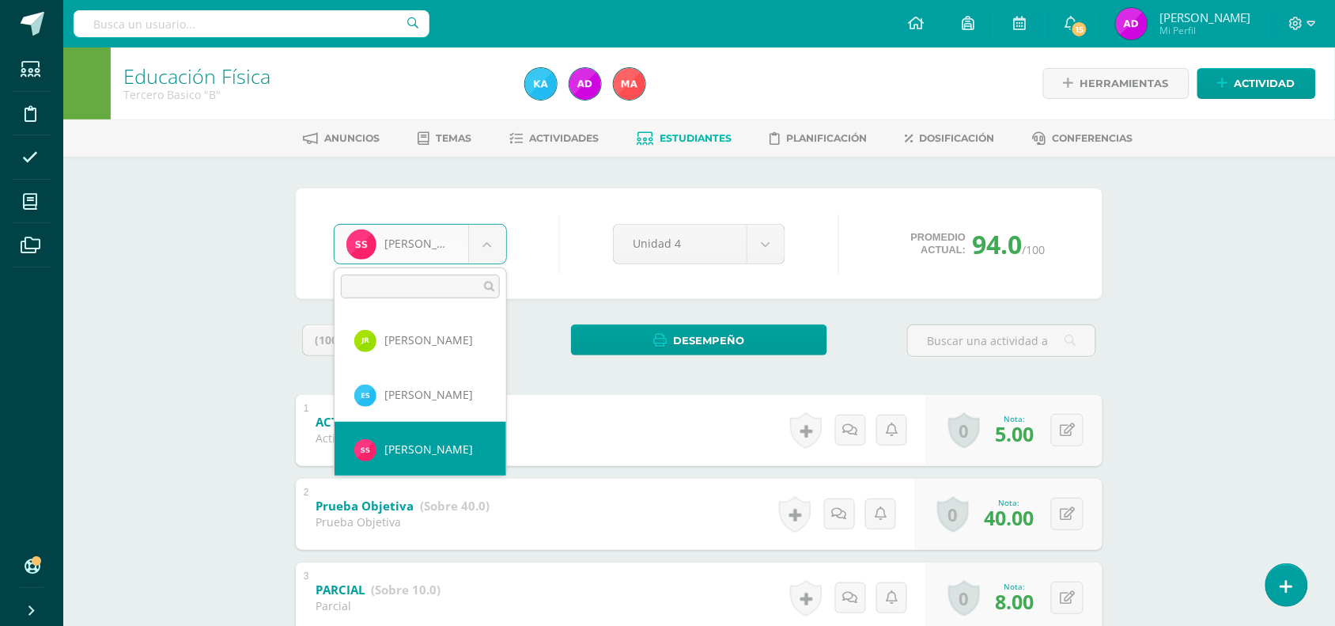
click at [195, 304] on body "Estudiantes Disciplina Asistencia Mis cursos Archivos Soporte Ayuda Reportar un…" at bounding box center [667, 579] width 1335 height 1158
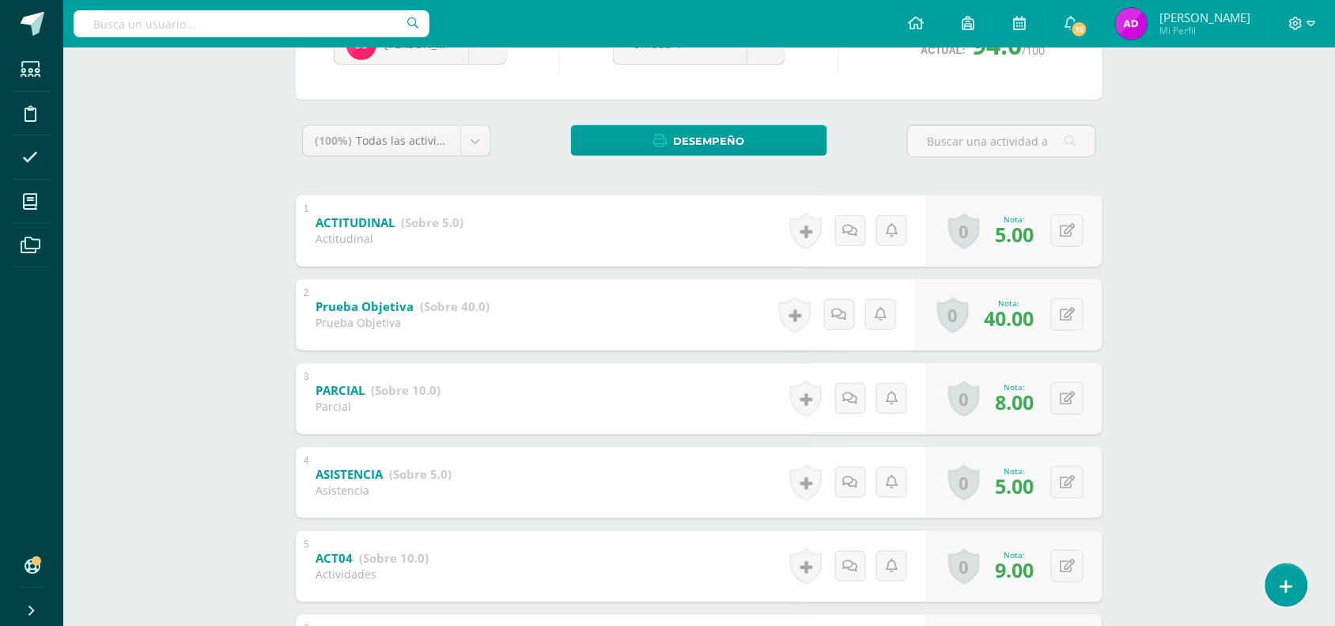
scroll to position [59, 0]
click at [262, 346] on div "Educación Física Tercero Basico "B" Herramientas Detalle de asistencias Activid…" at bounding box center [699, 403] width 1272 height 1110
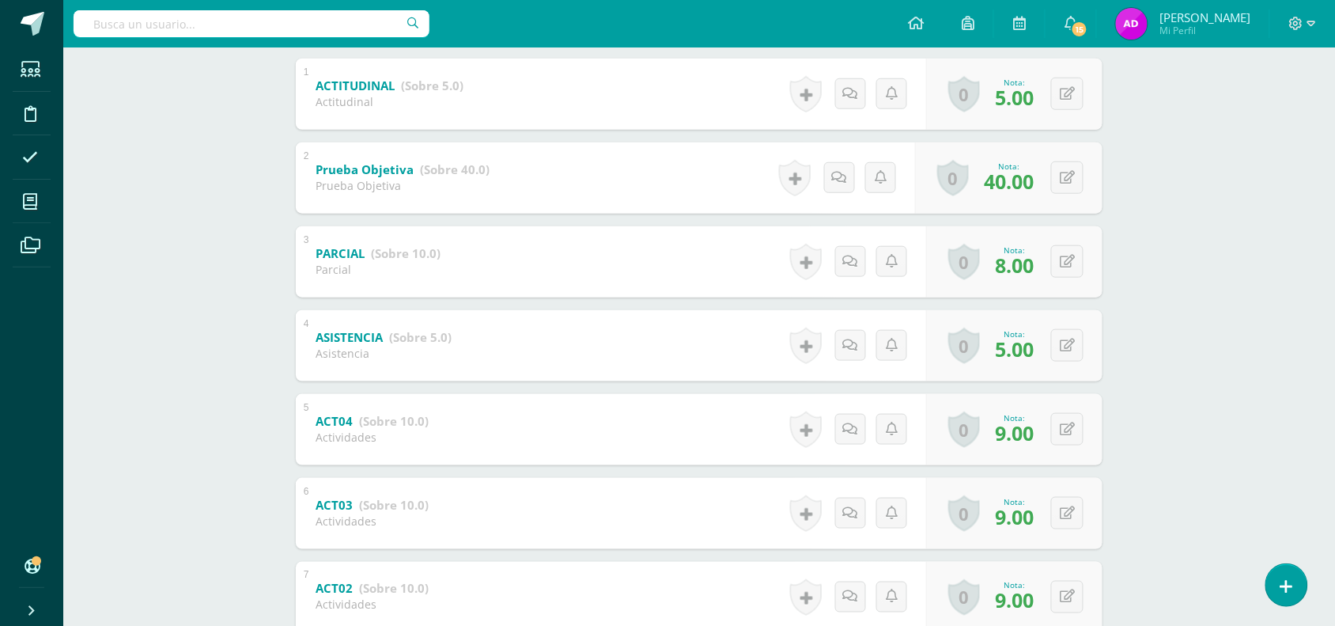
scroll to position [0, 0]
